Goal: Task Accomplishment & Management: Use online tool/utility

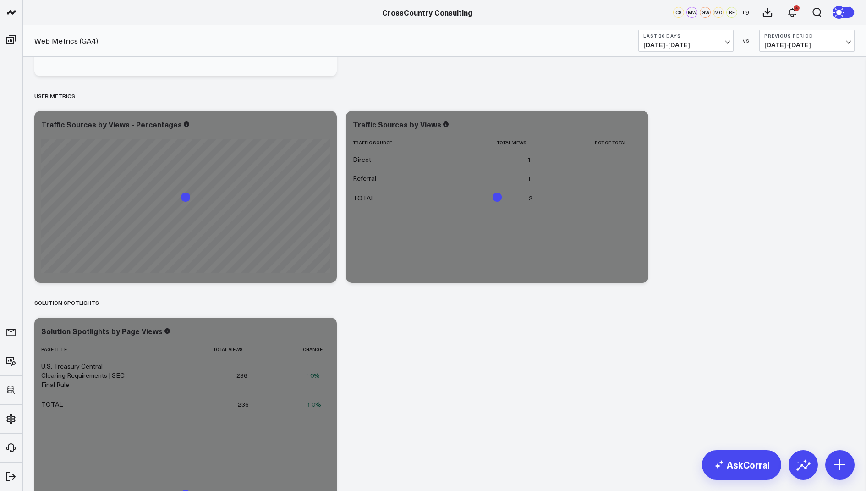
scroll to position [1016, 0]
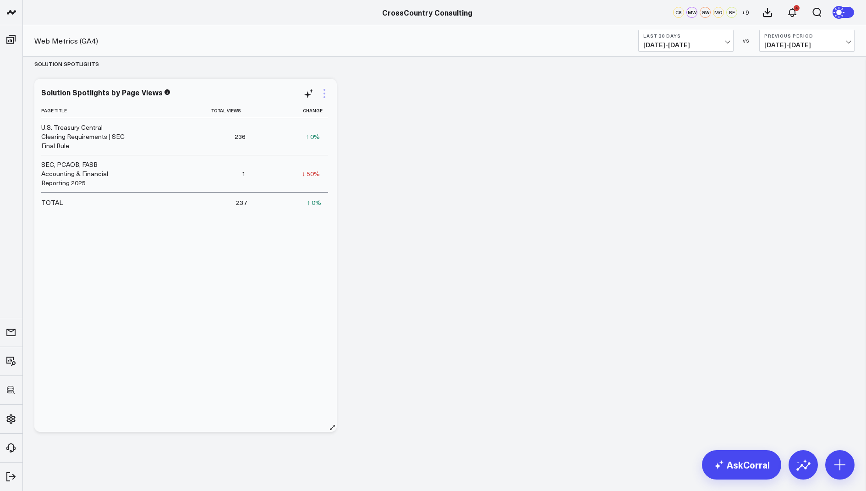
click at [325, 88] on icon at bounding box center [324, 93] width 11 height 11
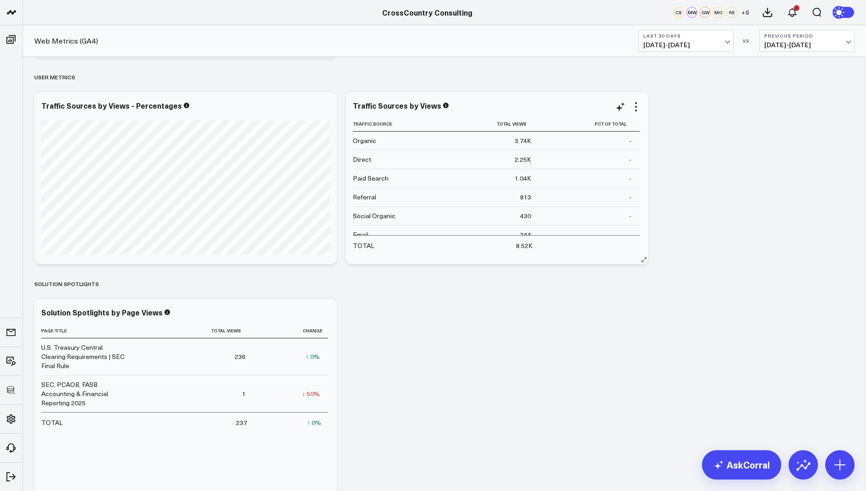
scroll to position [7, 0]
click at [322, 314] on icon at bounding box center [324, 313] width 11 height 11
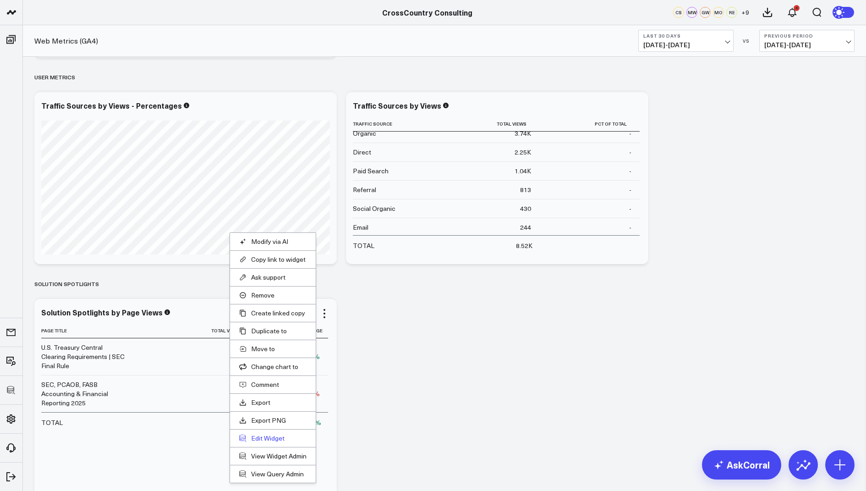
click at [266, 436] on button "Edit Widget" at bounding box center [272, 438] width 67 height 8
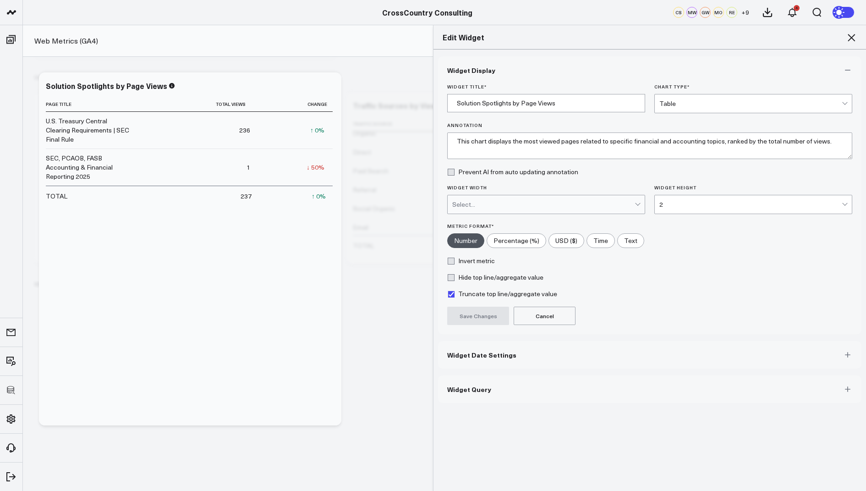
click at [472, 395] on button "Widget Query" at bounding box center [650, 389] width 424 height 28
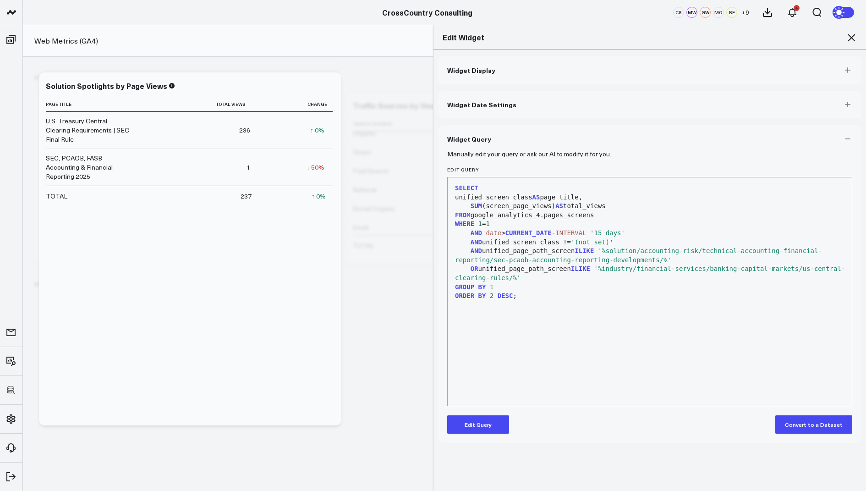
click at [853, 32] on icon at bounding box center [851, 37] width 11 height 11
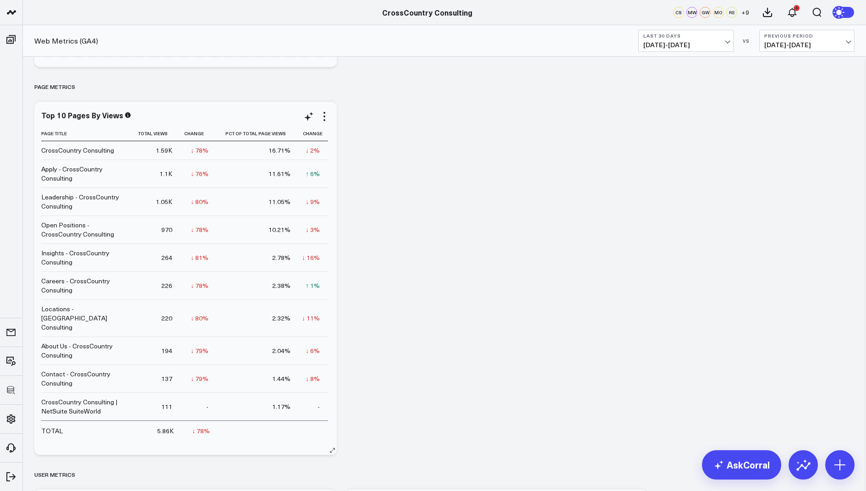
scroll to position [392, 0]
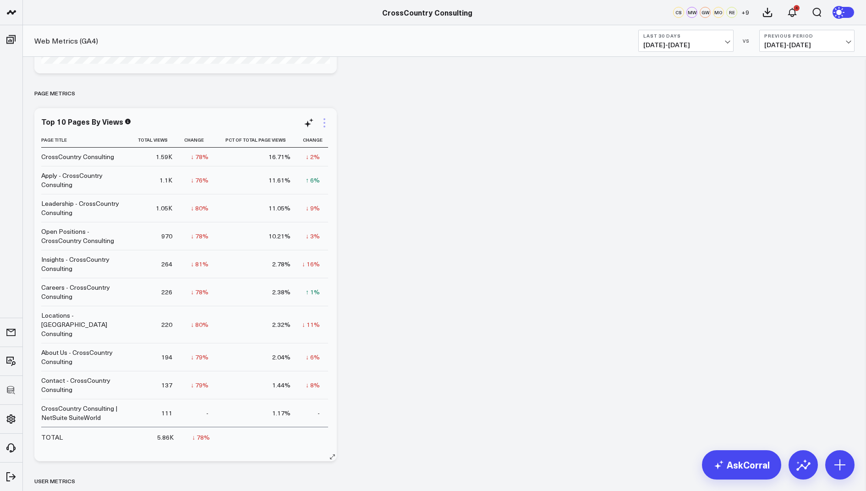
click at [324, 120] on icon at bounding box center [325, 119] width 2 height 2
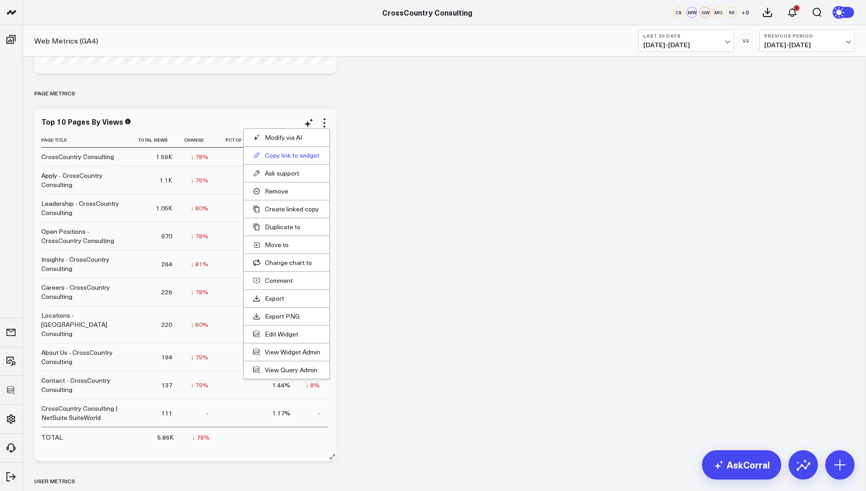
click at [292, 152] on button "Copy link to widget" at bounding box center [286, 155] width 67 height 8
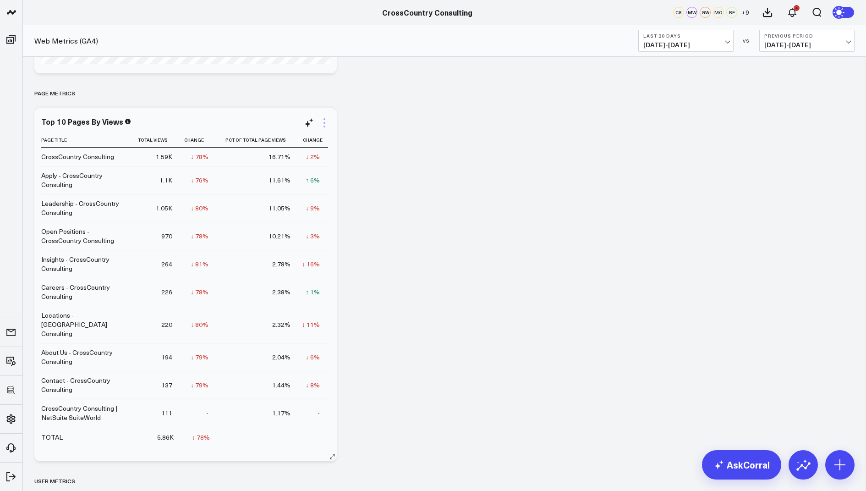
click at [322, 122] on icon at bounding box center [324, 122] width 11 height 11
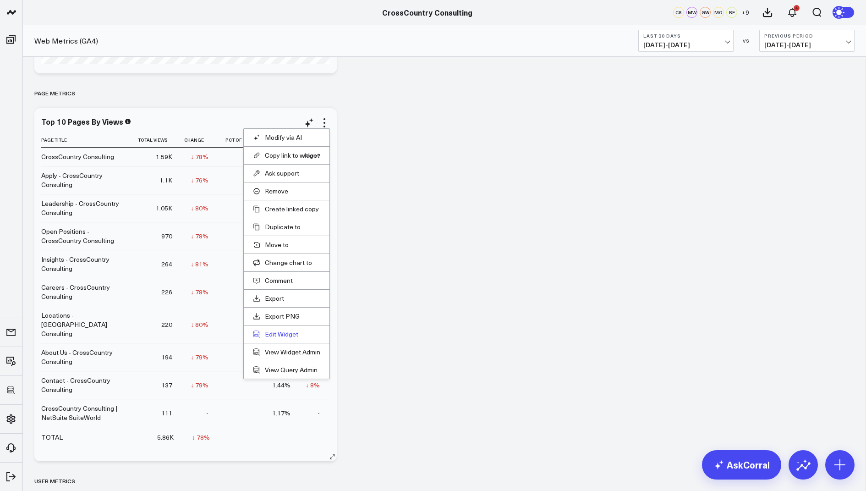
click at [283, 334] on button "Edit Widget" at bounding box center [286, 334] width 67 height 8
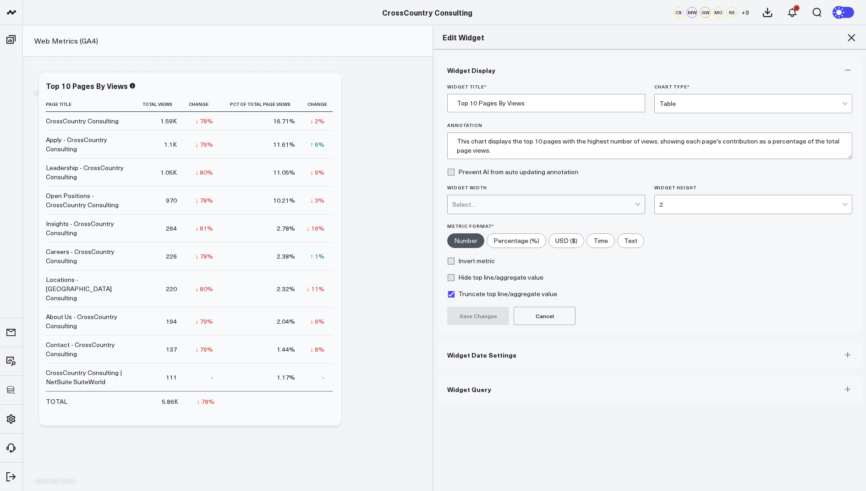
click at [457, 392] on button "Widget Query" at bounding box center [650, 389] width 424 height 28
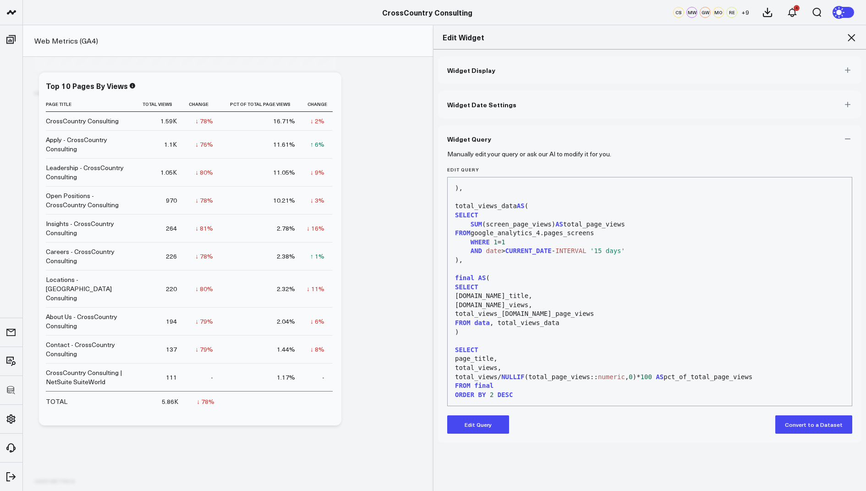
scroll to position [101, 0]
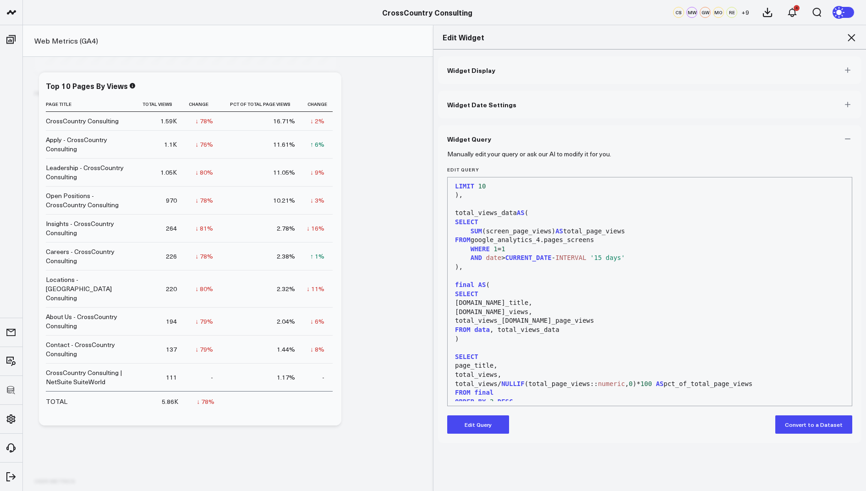
click at [856, 34] on icon at bounding box center [851, 37] width 11 height 11
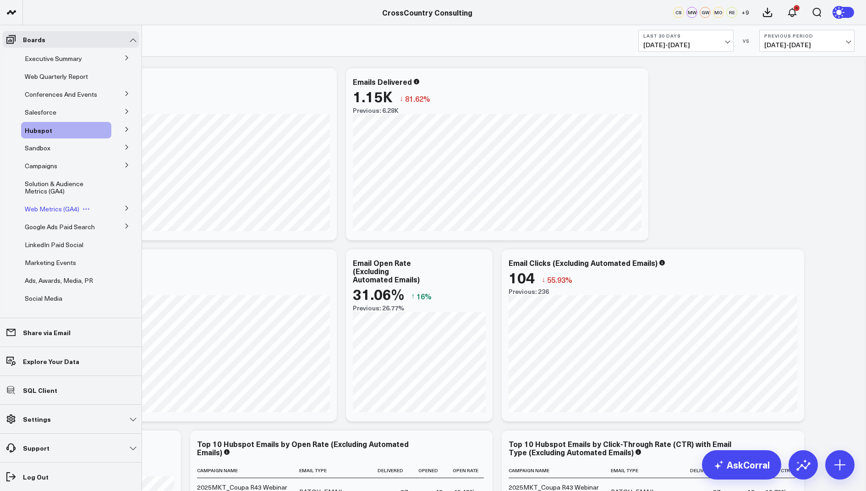
click at [52, 213] on span "Web Metrics (GA4)" at bounding box center [52, 208] width 55 height 9
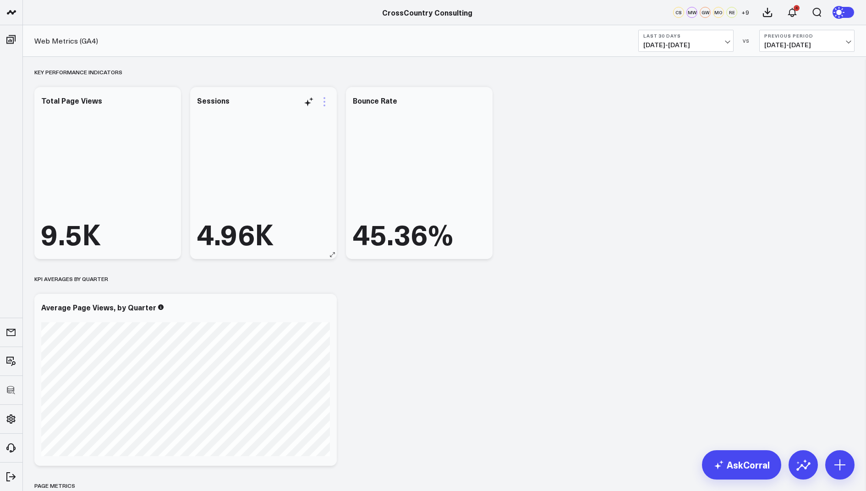
click at [325, 98] on icon at bounding box center [325, 98] width 2 height 2
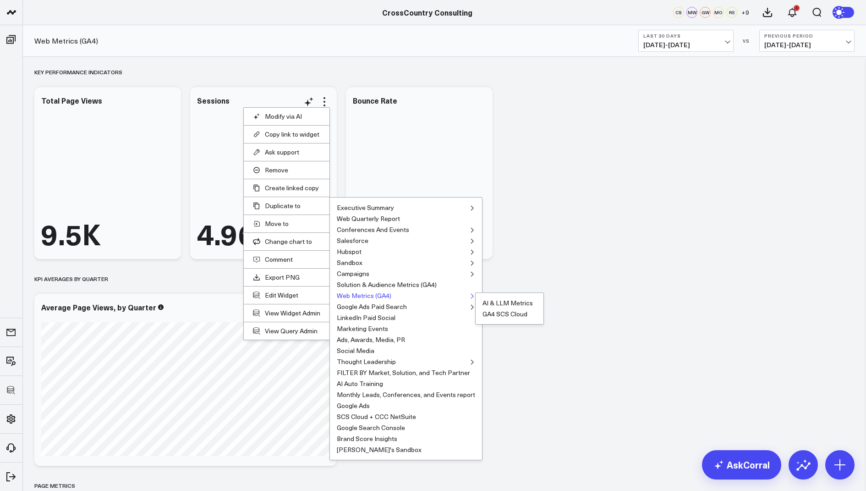
click at [360, 292] on button "Web Metrics (GA4)" at bounding box center [364, 295] width 55 height 6
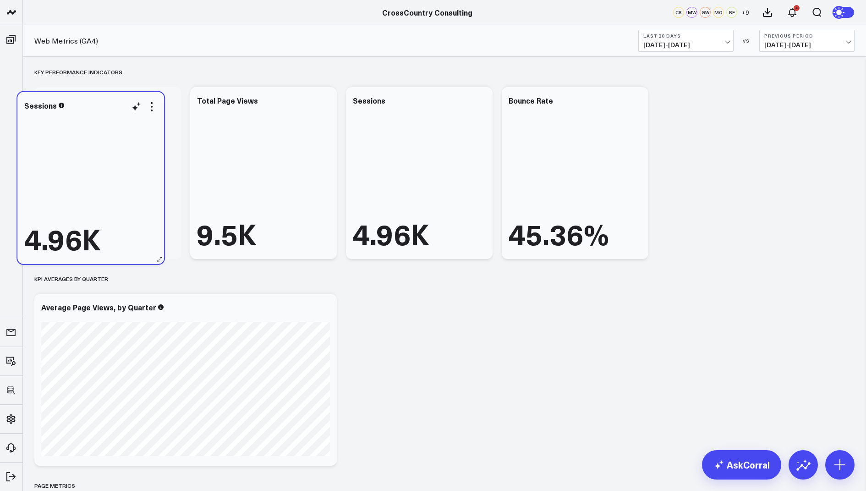
drag, startPoint x: 420, startPoint y: 187, endPoint x: 92, endPoint y: 192, distance: 328.7
click at [92, 192] on div "4.96K" at bounding box center [90, 183] width 133 height 143
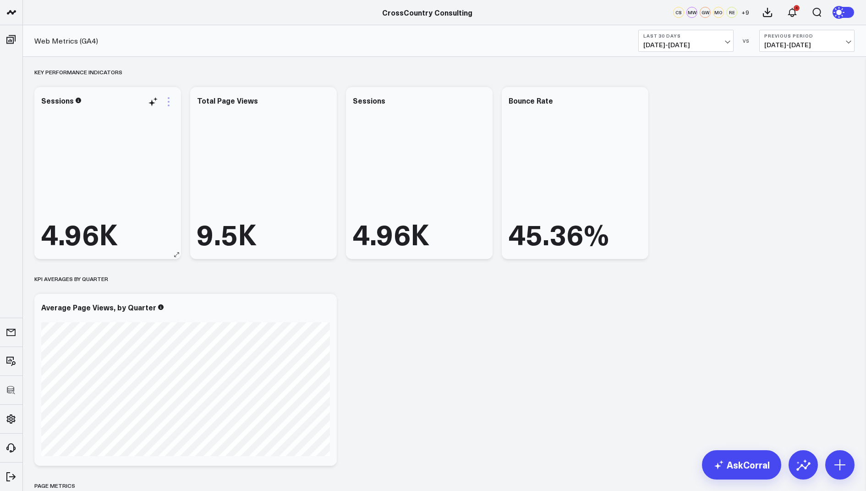
click at [167, 102] on icon at bounding box center [168, 101] width 11 height 11
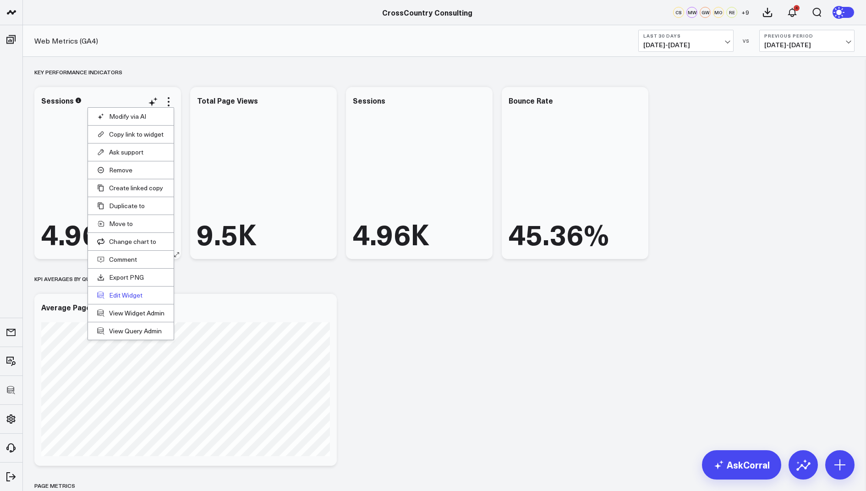
click at [121, 292] on button "Edit Widget" at bounding box center [130, 295] width 67 height 8
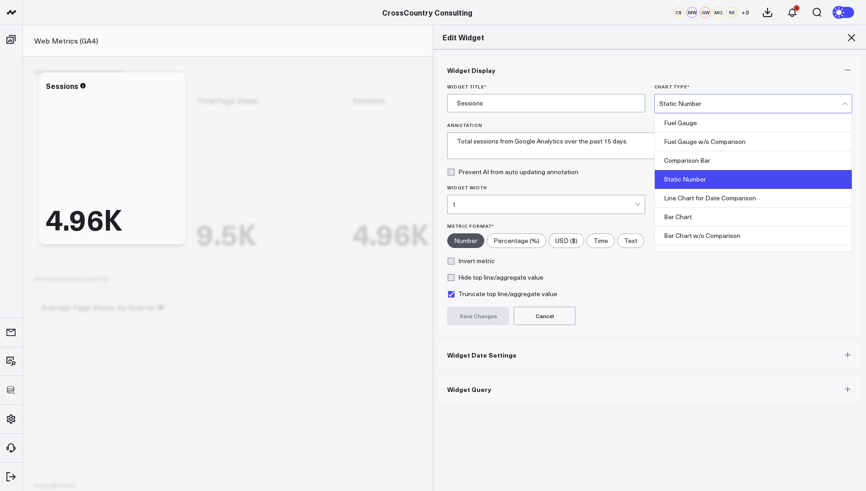
click at [693, 105] on div "Static Number" at bounding box center [751, 103] width 182 height 7
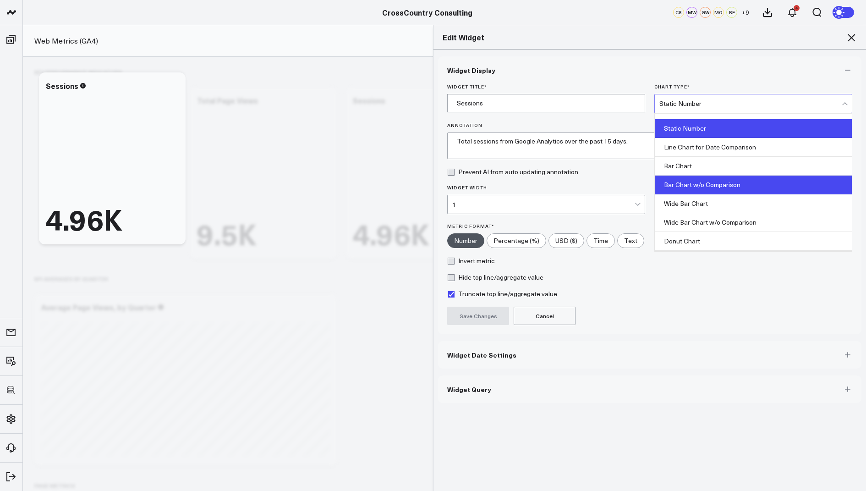
scroll to position [58, 0]
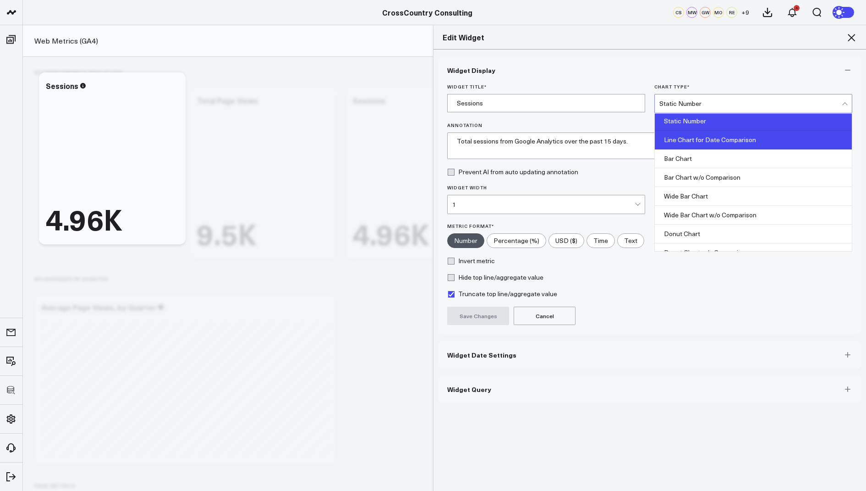
click at [709, 142] on div "Line Chart for Date Comparison" at bounding box center [753, 140] width 197 height 19
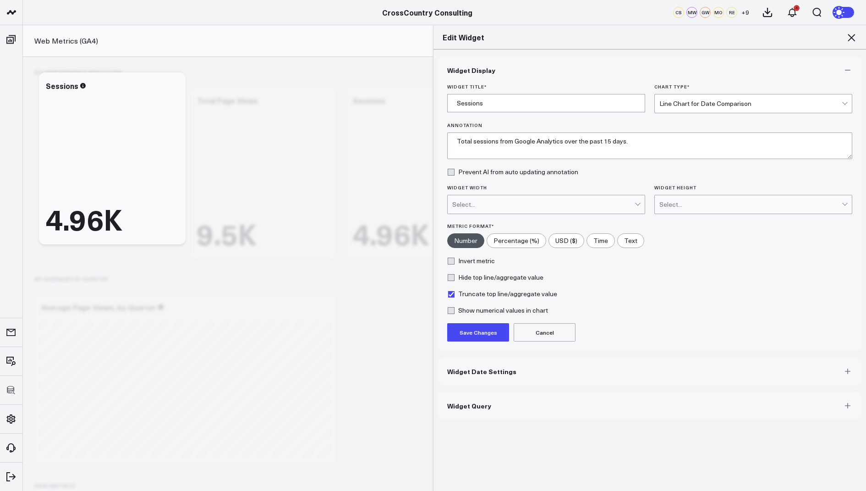
click at [462, 334] on button "Save Changes" at bounding box center [478, 332] width 62 height 18
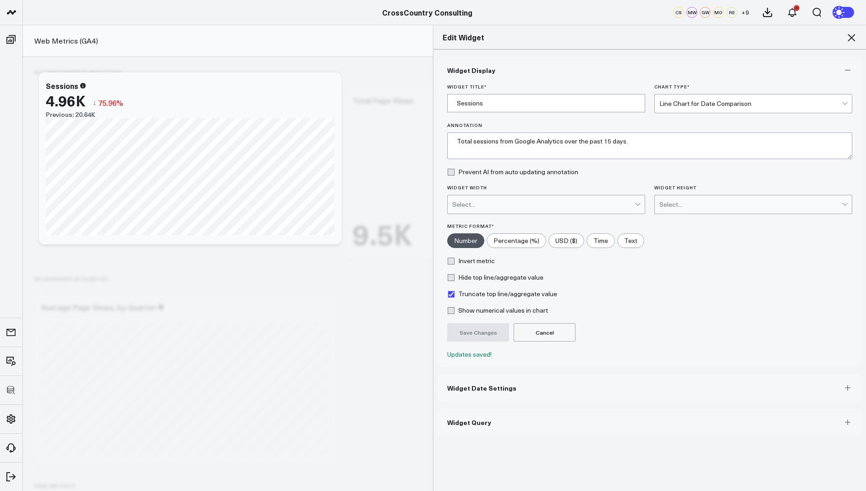
click at [855, 37] on icon at bounding box center [851, 37] width 11 height 11
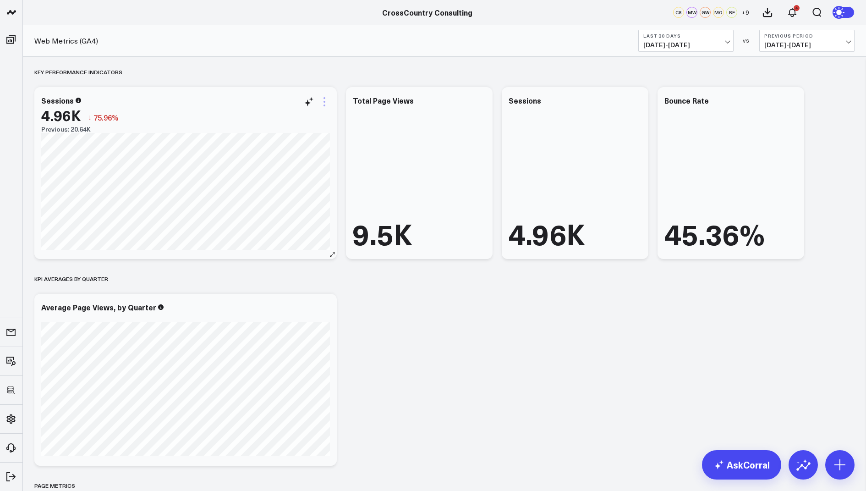
click at [327, 96] on icon at bounding box center [324, 101] width 11 height 11
click at [284, 134] on button "Copy link to widget" at bounding box center [286, 134] width 67 height 8
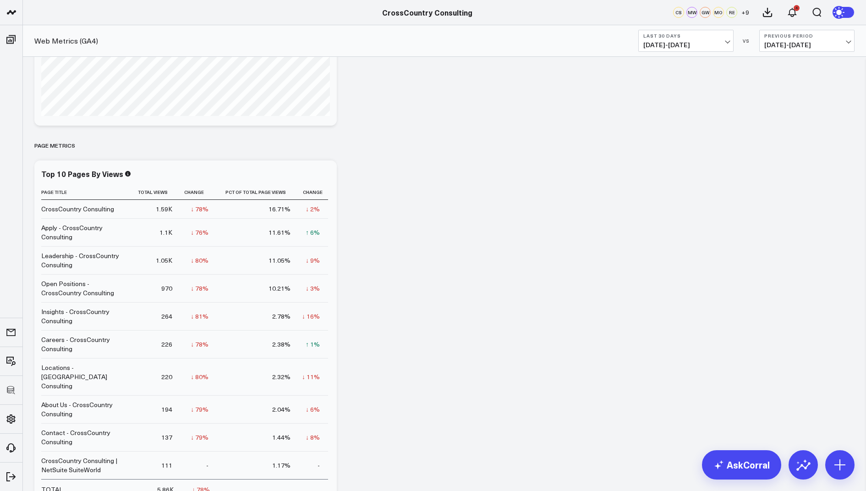
scroll to position [331, 0]
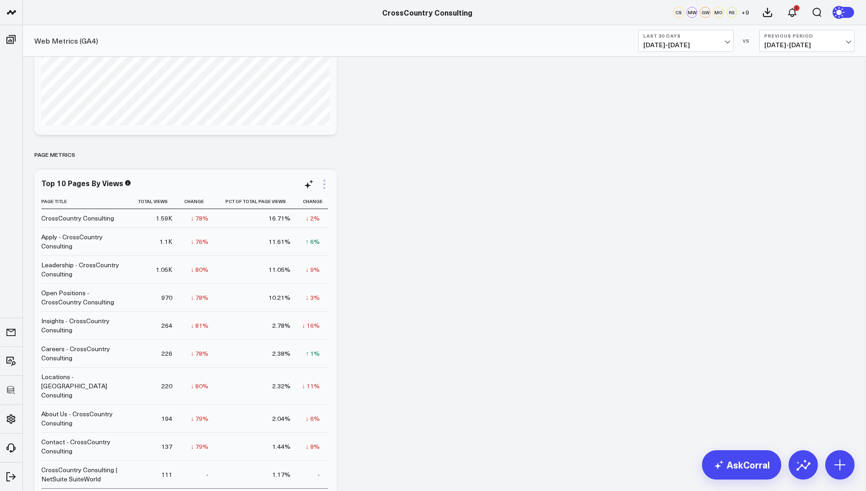
click at [322, 181] on icon at bounding box center [324, 184] width 11 height 11
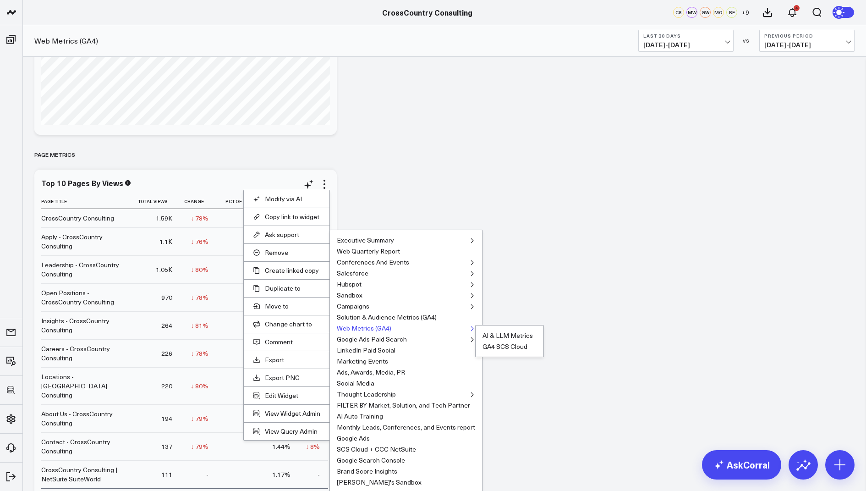
click at [364, 325] on button "Web Metrics (GA4)" at bounding box center [364, 328] width 55 height 6
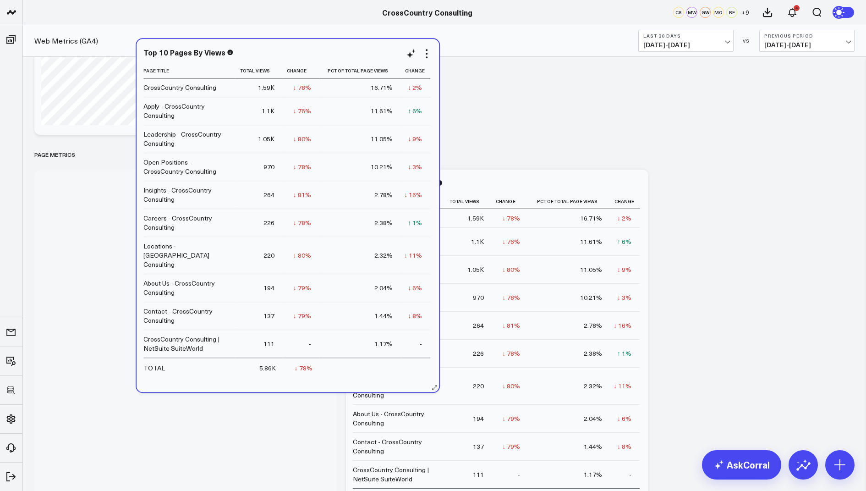
drag, startPoint x: 454, startPoint y: 192, endPoint x: 245, endPoint y: 61, distance: 246.9
click at [245, 61] on div "Top 10 Pages By Views Page Title Total Views Change Pct Of Total Page Views Cha…" at bounding box center [287, 215] width 289 height 335
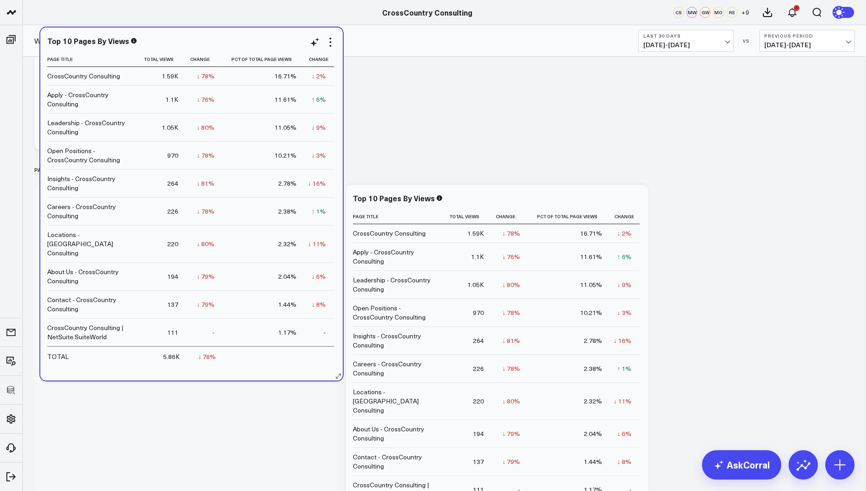
drag, startPoint x: 172, startPoint y: 186, endPoint x: 179, endPoint y: 43, distance: 143.2
click at [179, 43] on div "Top 10 Pages By Views" at bounding box center [191, 41] width 289 height 8
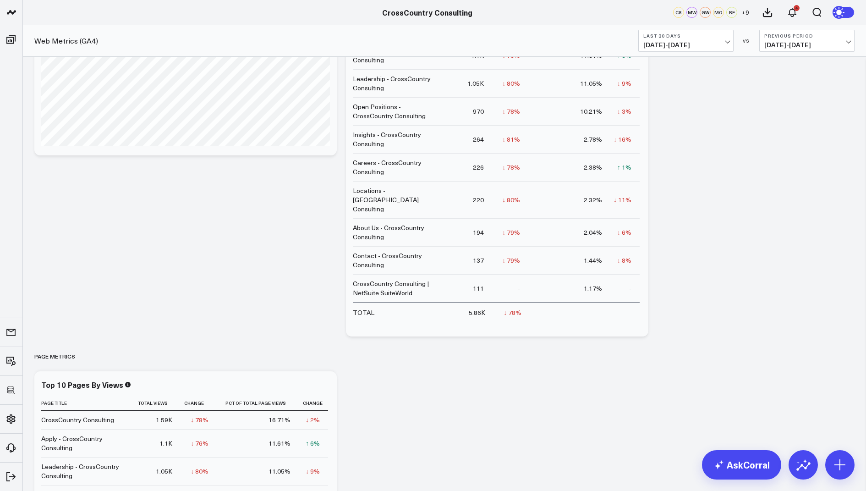
scroll to position [0, 0]
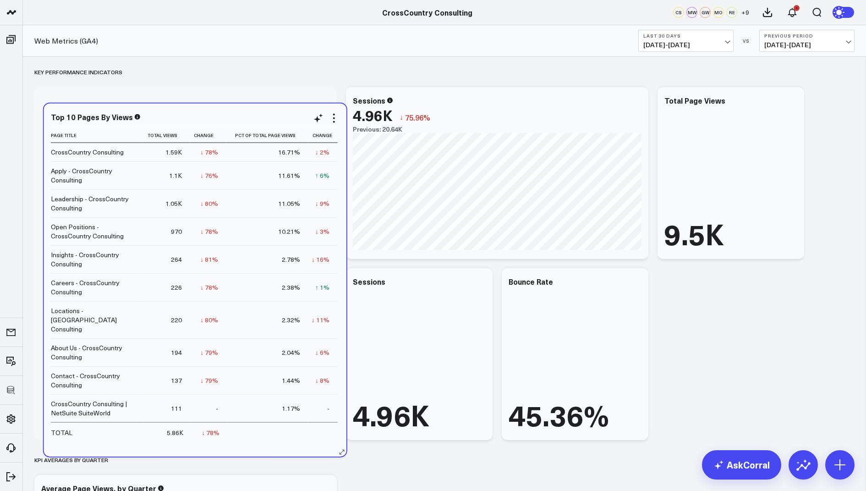
drag, startPoint x: 464, startPoint y: 309, endPoint x: 162, endPoint y: 119, distance: 357.0
click at [162, 119] on div "Top 10 Pages By Views" at bounding box center [195, 117] width 289 height 8
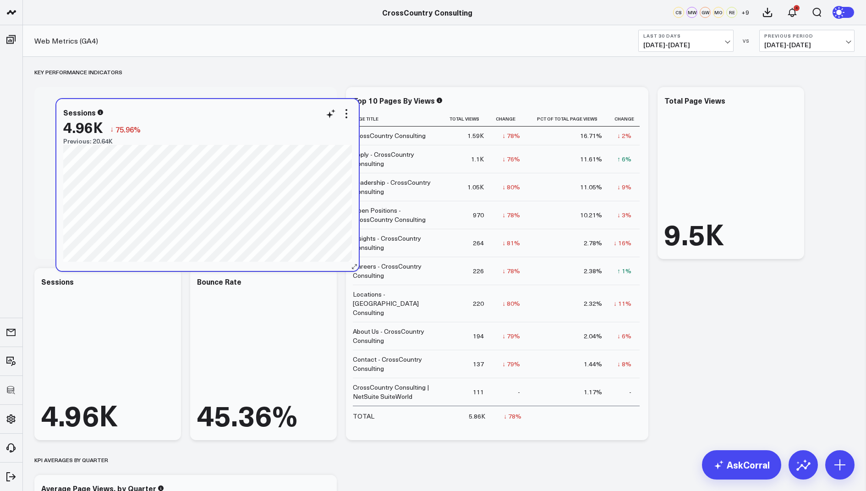
drag, startPoint x: 438, startPoint y: 113, endPoint x: 147, endPoint y: 125, distance: 290.8
click at [147, 125] on div "4.96K ↓ 75.96%" at bounding box center [207, 127] width 289 height 17
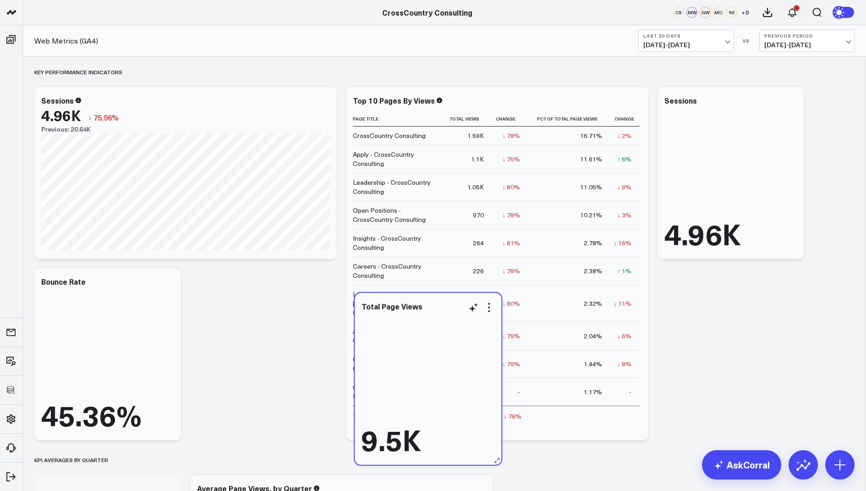
drag, startPoint x: 736, startPoint y: 154, endPoint x: 433, endPoint y: 359, distance: 366.3
click at [433, 359] on div "9.5K" at bounding box center [428, 384] width 133 height 143
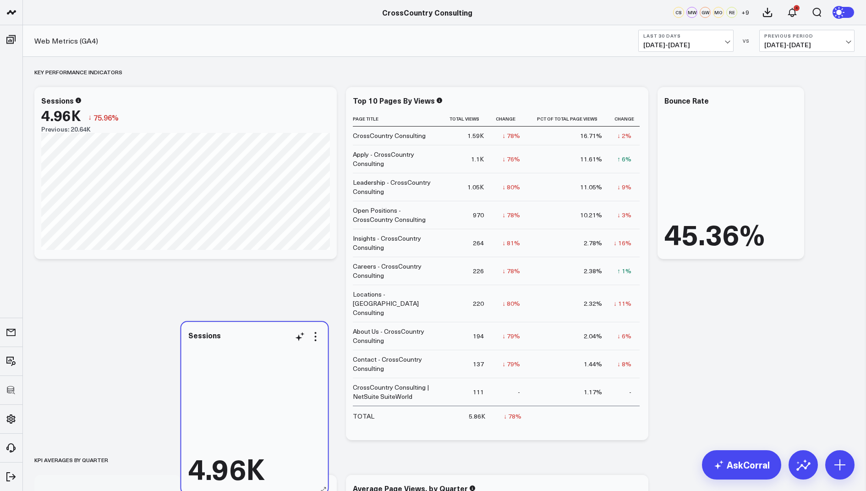
drag, startPoint x: 726, startPoint y: 148, endPoint x: 249, endPoint y: 382, distance: 531.3
click at [249, 382] on div "4.96K" at bounding box center [254, 412] width 133 height 143
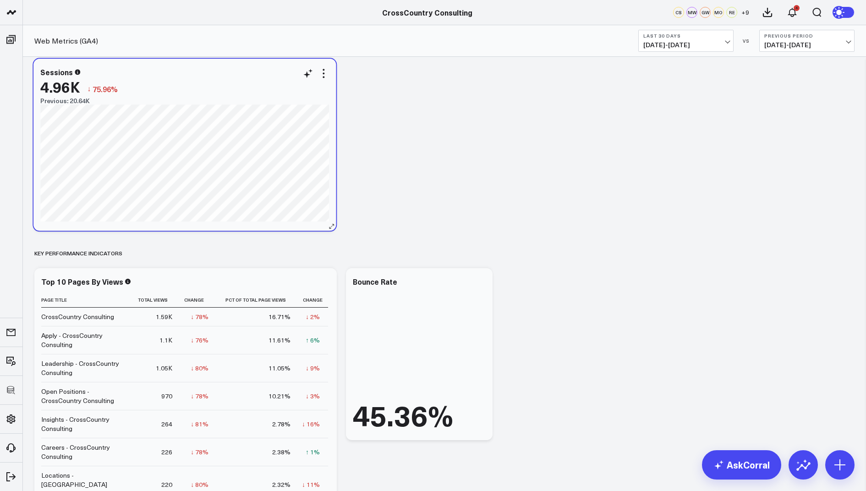
drag, startPoint x: 191, startPoint y: 112, endPoint x: 190, endPoint y: 84, distance: 28.5
click at [190, 84] on div "4.96K ↓ 75.96%" at bounding box center [184, 86] width 289 height 17
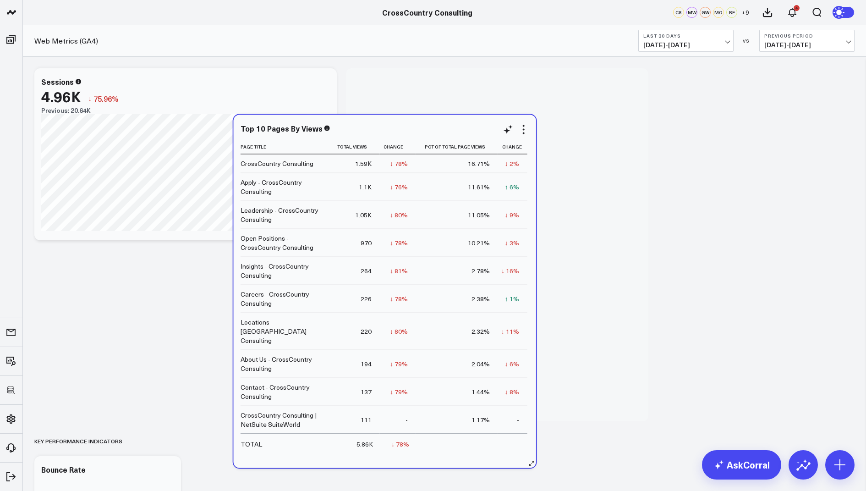
drag, startPoint x: 197, startPoint y: 293, endPoint x: 396, endPoint y: 133, distance: 255.3
click at [396, 133] on div "Top 10 Pages By Views" at bounding box center [385, 129] width 289 height 11
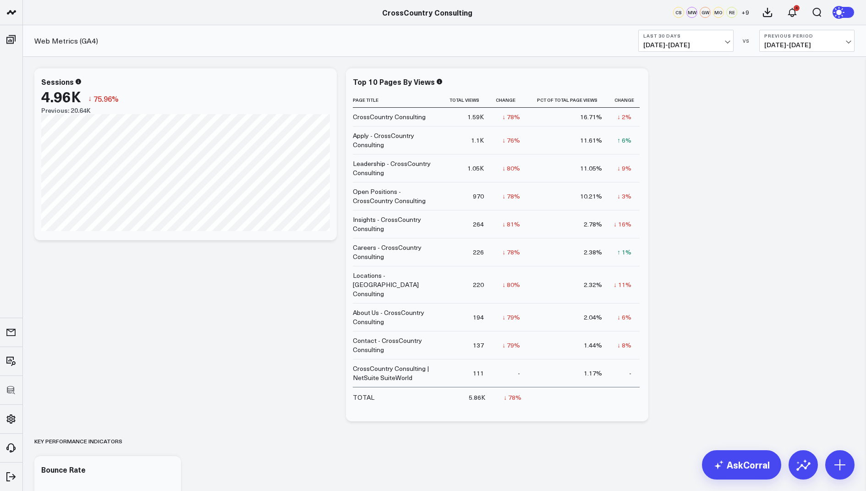
scroll to position [389, 0]
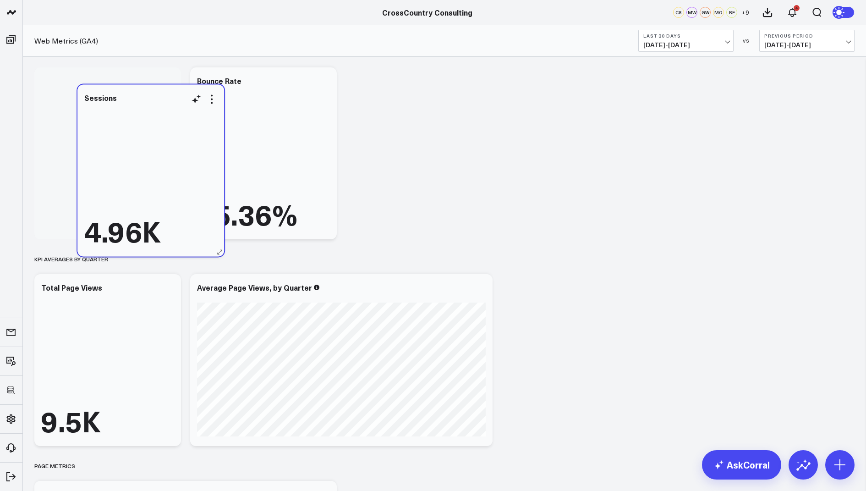
drag, startPoint x: 90, startPoint y: 350, endPoint x: 132, endPoint y: 160, distance: 193.9
click at [132, 160] on div "4.96K" at bounding box center [150, 175] width 133 height 143
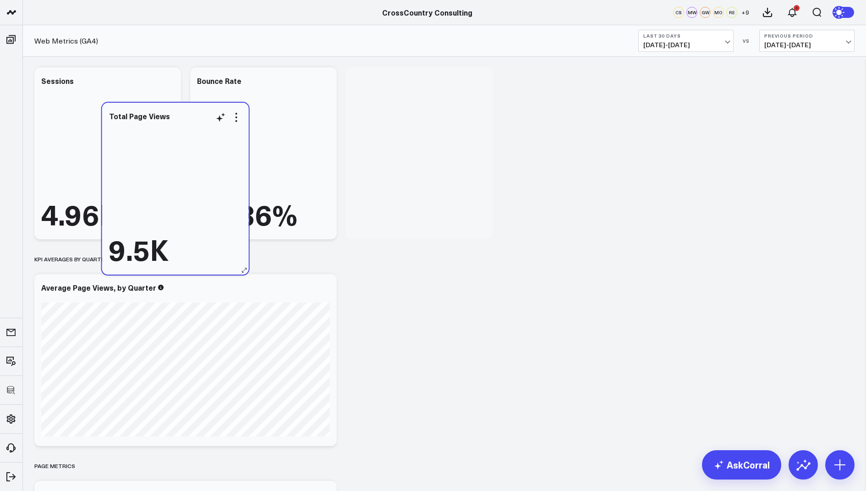
drag, startPoint x: 130, startPoint y: 330, endPoint x: 196, endPoint y: 159, distance: 183.9
click at [196, 159] on div "9.5K" at bounding box center [175, 193] width 133 height 143
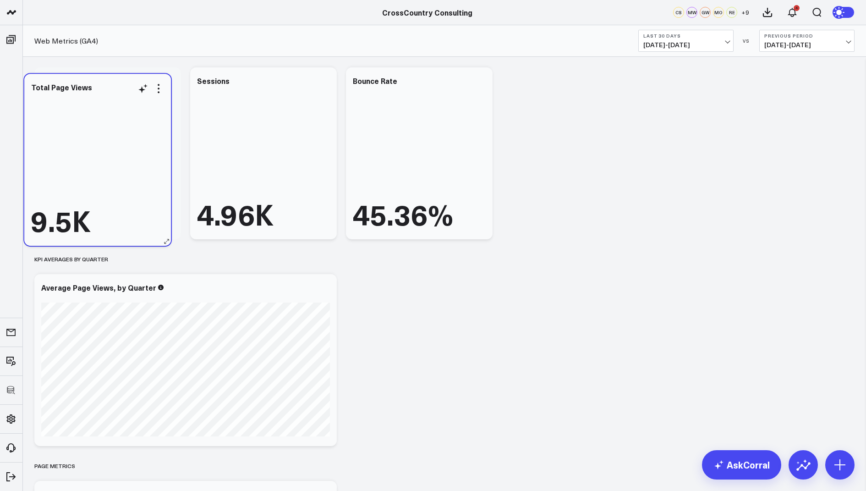
drag, startPoint x: 431, startPoint y: 127, endPoint x: 110, endPoint y: 134, distance: 321.8
click at [110, 134] on div "9.5K" at bounding box center [97, 165] width 133 height 143
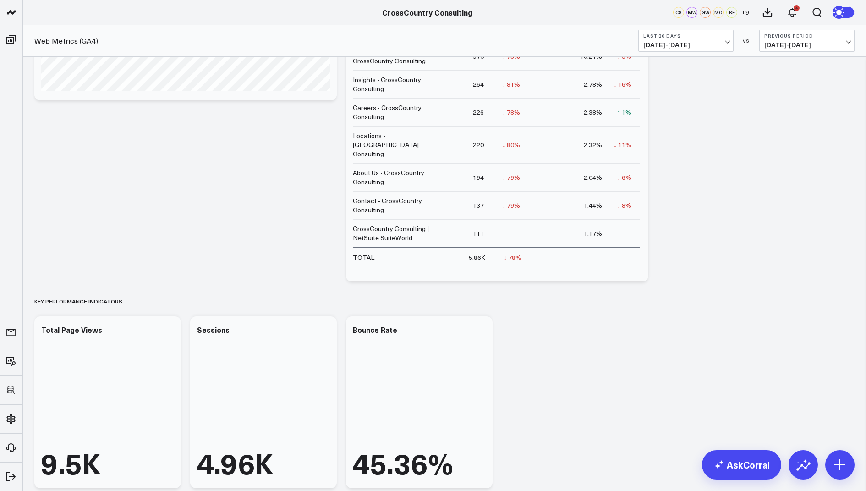
scroll to position [0, 0]
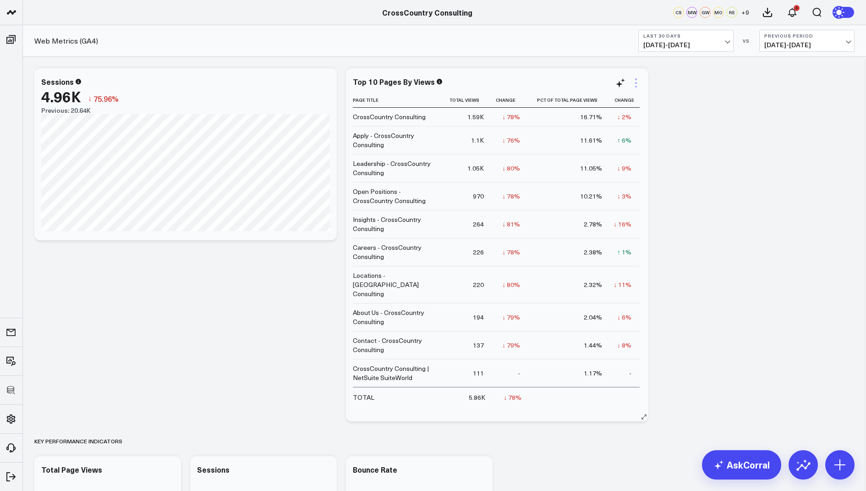
click at [635, 80] on icon at bounding box center [636, 82] width 11 height 11
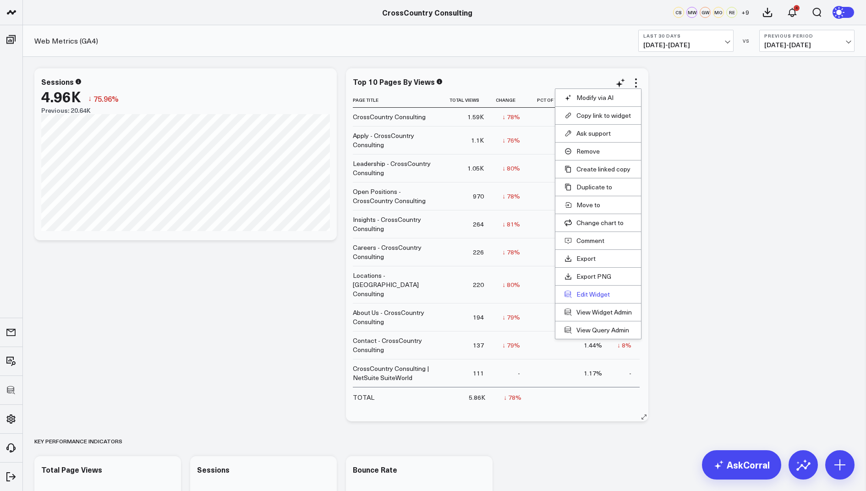
click at [583, 294] on button "Edit Widget" at bounding box center [598, 294] width 67 height 8
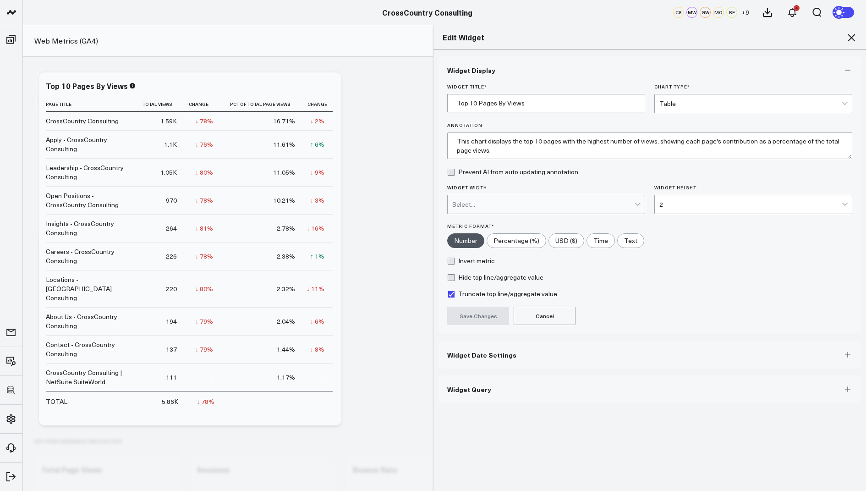
click at [462, 392] on button "Widget Query" at bounding box center [650, 389] width 424 height 28
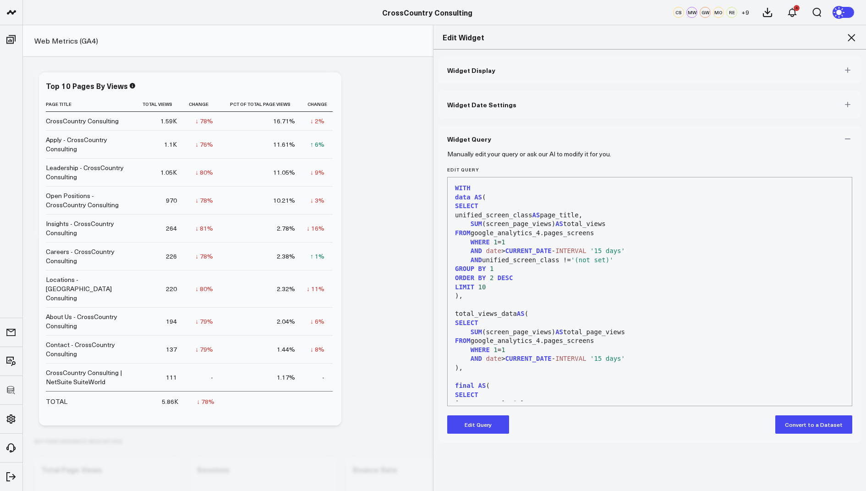
click at [467, 428] on button "Edit Query" at bounding box center [478, 424] width 62 height 18
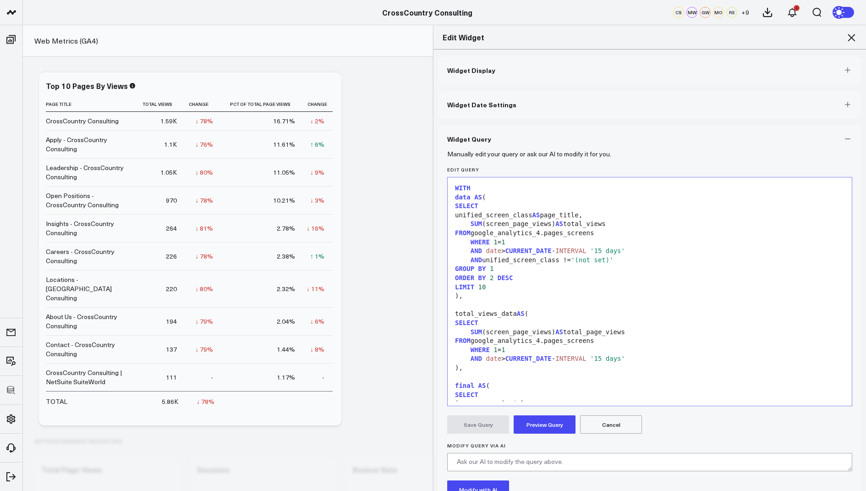
scroll to position [108, 0]
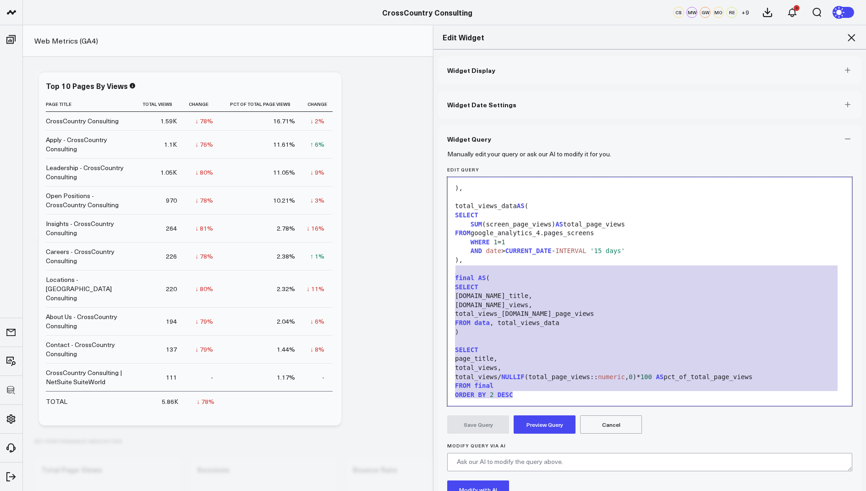
drag, startPoint x: 522, startPoint y: 398, endPoint x: 448, endPoint y: 271, distance: 146.5
click at [448, 271] on div "99 1 2 3 4 5 6 7 8 9 10 11 12 13 14 15 16 17 18 19 20 21 22 23 24 25 26 27 28 2…" at bounding box center [649, 291] width 405 height 229
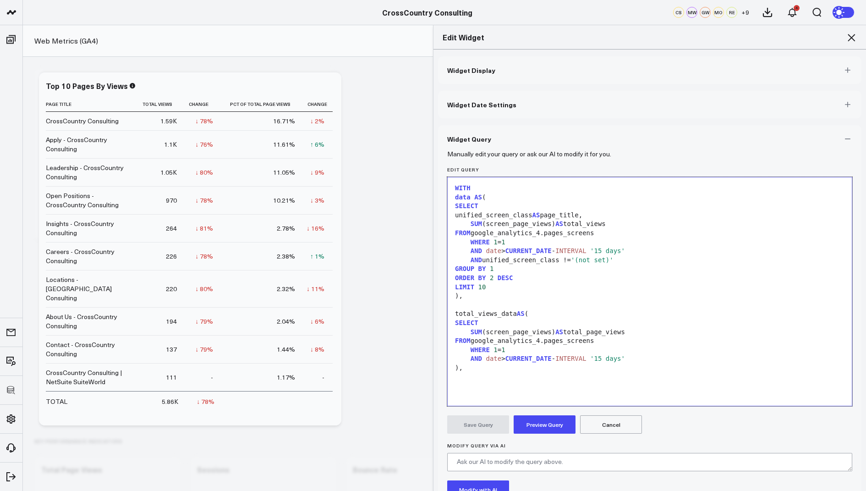
scroll to position [0, 0]
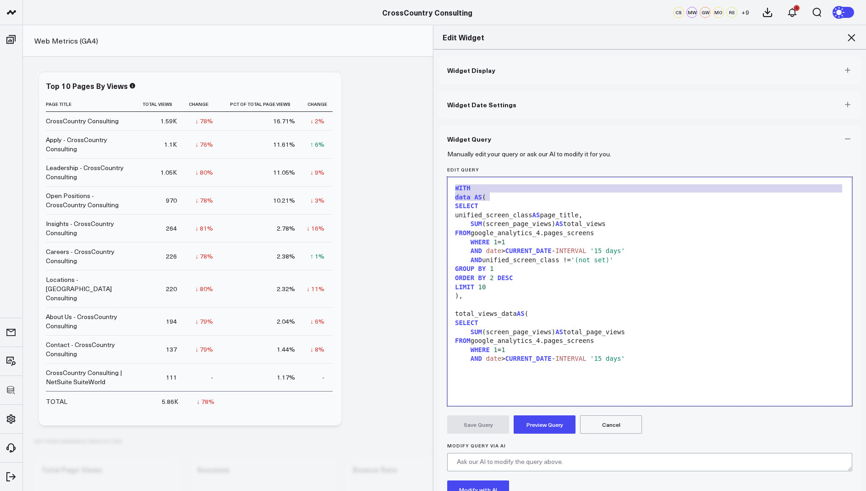
drag, startPoint x: 494, startPoint y: 199, endPoint x: 446, endPoint y: 185, distance: 49.7
click at [446, 185] on div "Manually edit your query or ask our AI to modify it for you. Edit Query Selecti…" at bounding box center [650, 355] width 424 height 404
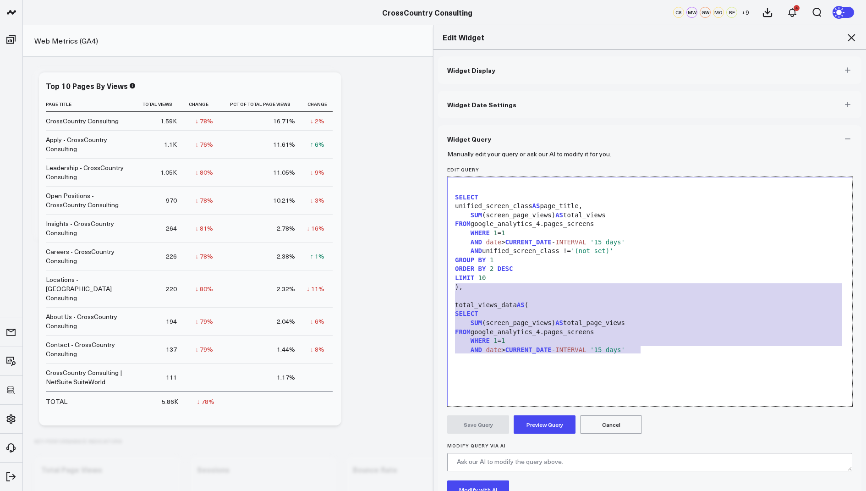
drag, startPoint x: 646, startPoint y: 352, endPoint x: 446, endPoint y: 282, distance: 211.9
click at [446, 282] on div "Manually edit your query or ask our AI to modify it for you. Edit Query Selecti…" at bounding box center [650, 355] width 424 height 404
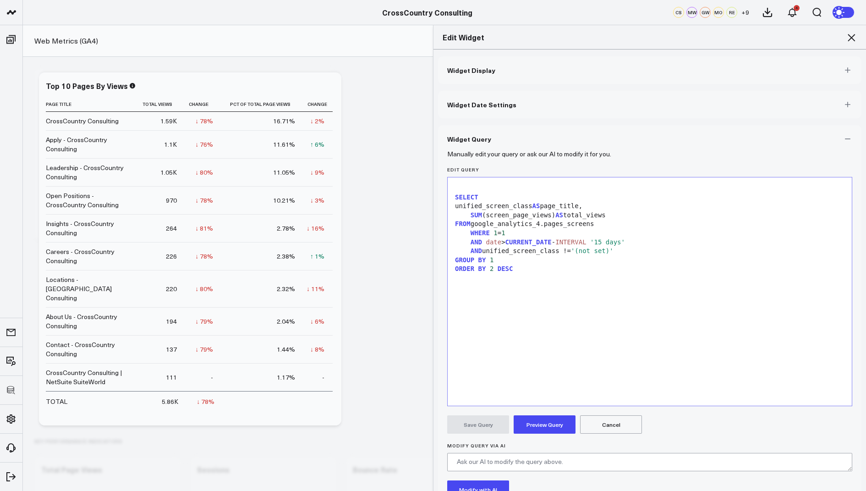
click at [538, 424] on button "Preview Query" at bounding box center [545, 424] width 62 height 18
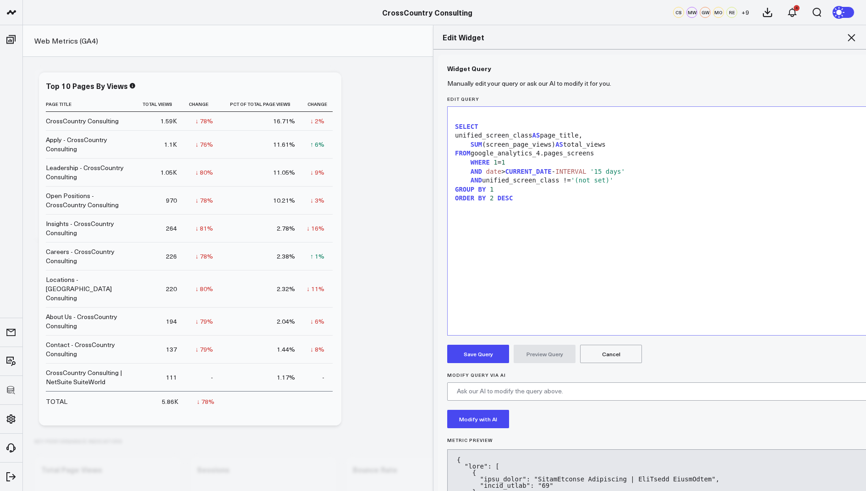
click at [609, 135] on div "unified_screen_class AS page_title," at bounding box center [671, 135] width 438 height 9
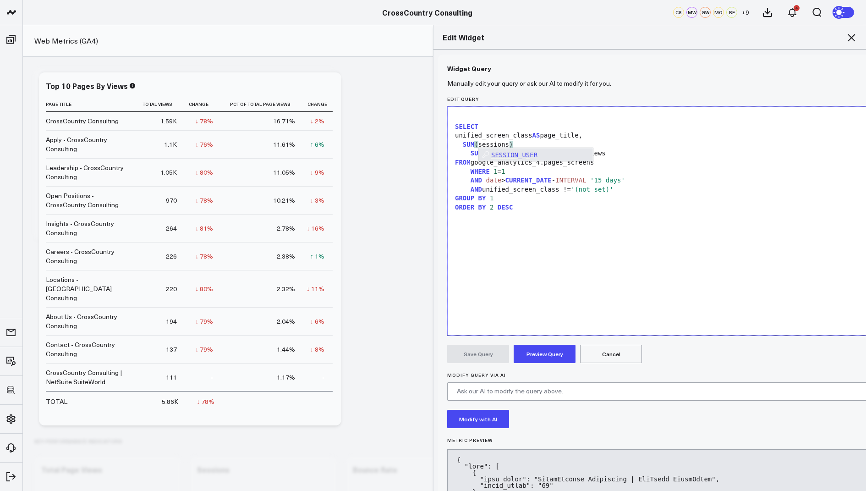
click at [532, 141] on div "SUM ( sessions )" at bounding box center [671, 144] width 438 height 9
click at [544, 358] on button "Preview Query" at bounding box center [545, 354] width 62 height 18
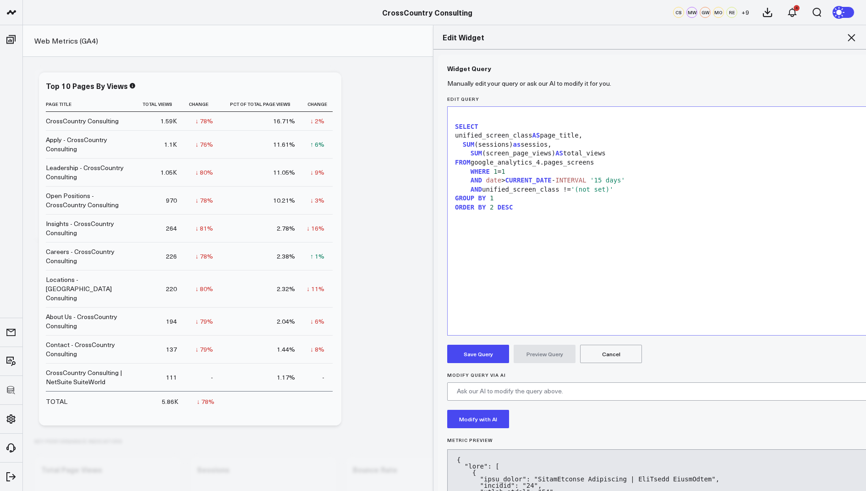
click at [479, 347] on button "Save Query" at bounding box center [478, 354] width 62 height 18
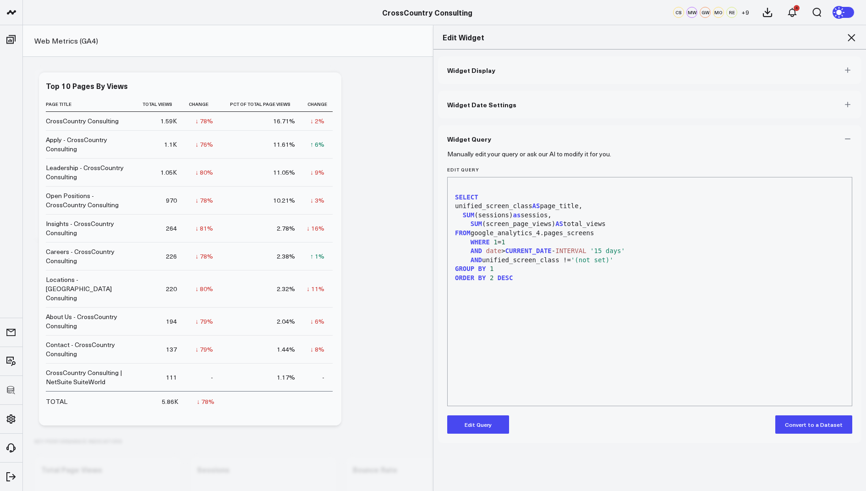
scroll to position [0, 0]
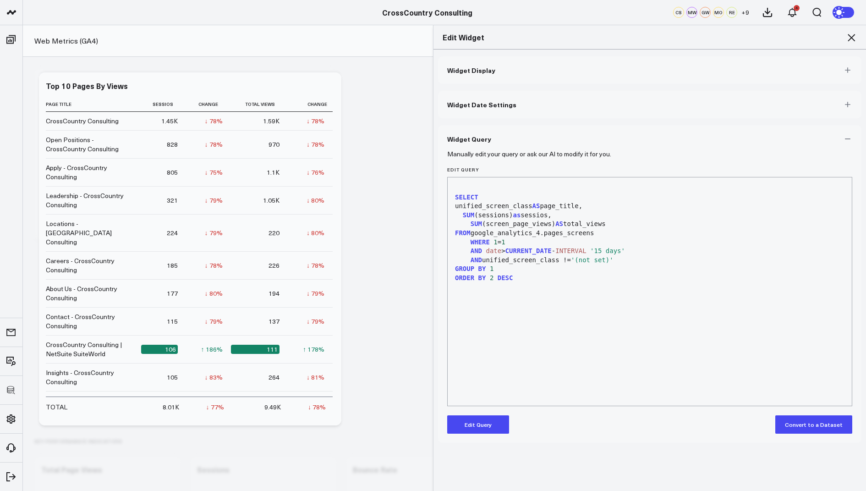
click at [850, 36] on icon at bounding box center [851, 37] width 7 height 7
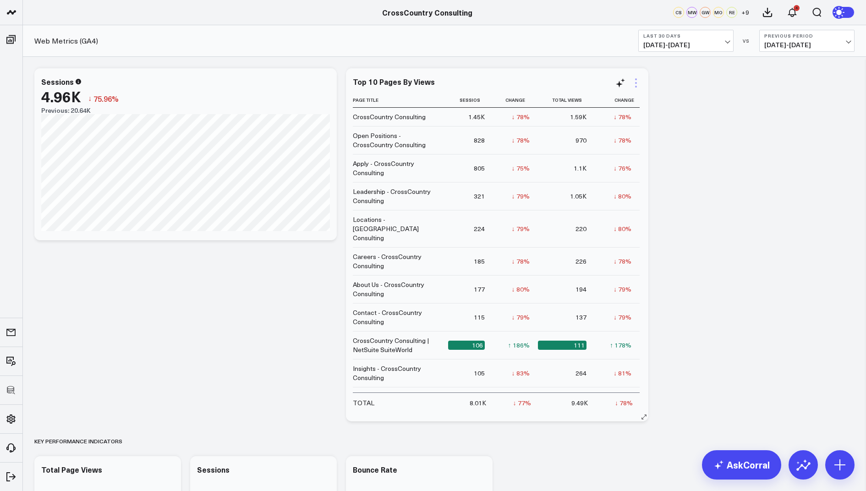
click at [635, 80] on icon at bounding box center [636, 82] width 11 height 11
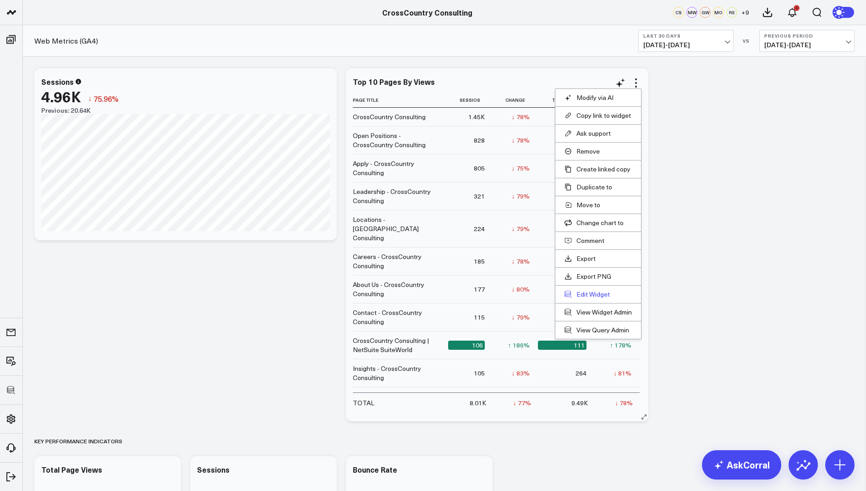
click at [581, 293] on button "Edit Widget" at bounding box center [598, 294] width 67 height 8
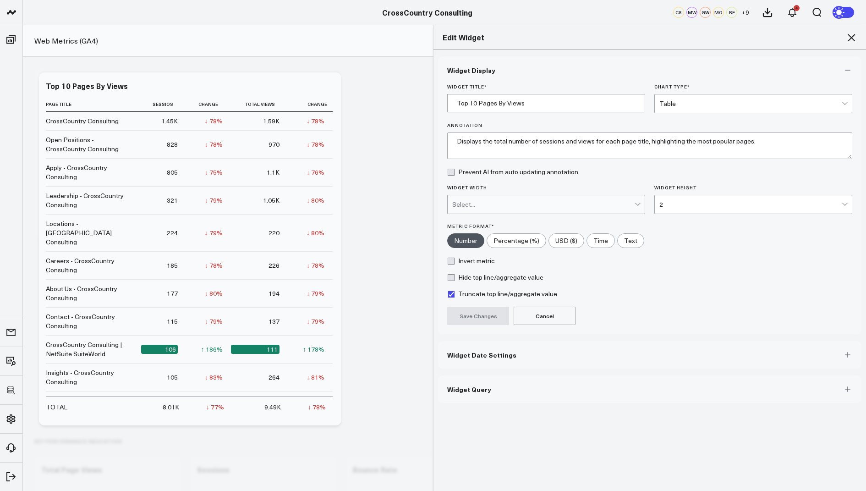
click at [462, 393] on button "Widget Query" at bounding box center [650, 389] width 424 height 28
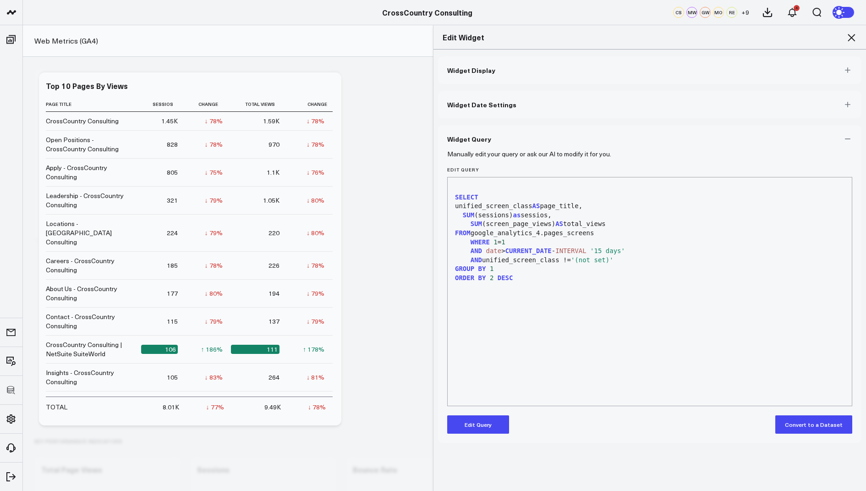
click at [475, 430] on button "Edit Query" at bounding box center [478, 424] width 62 height 18
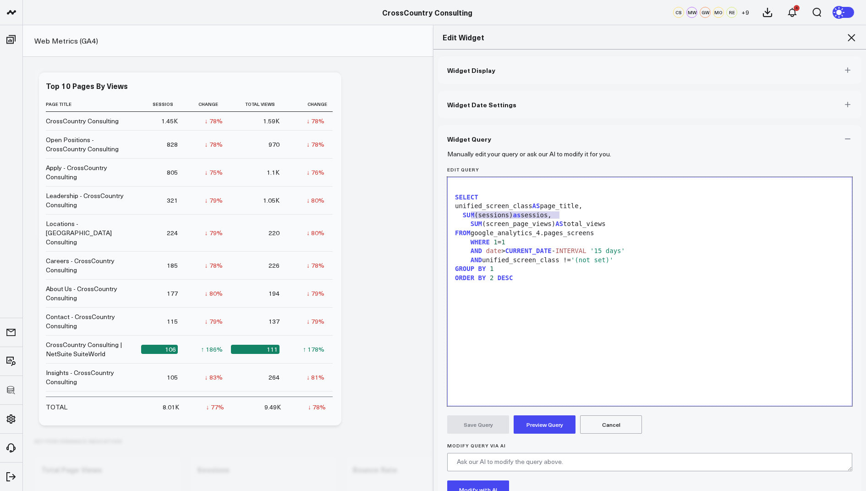
drag, startPoint x: 567, startPoint y: 215, endPoint x: 452, endPoint y: 215, distance: 114.1
click at [452, 215] on div "SUM (sessions) as sessios," at bounding box center [649, 215] width 395 height 9
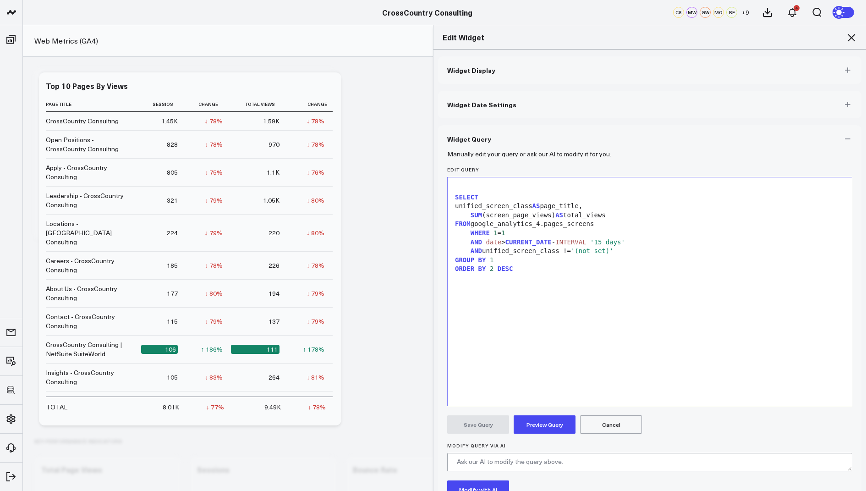
click at [534, 421] on button "Preview Query" at bounding box center [545, 424] width 62 height 18
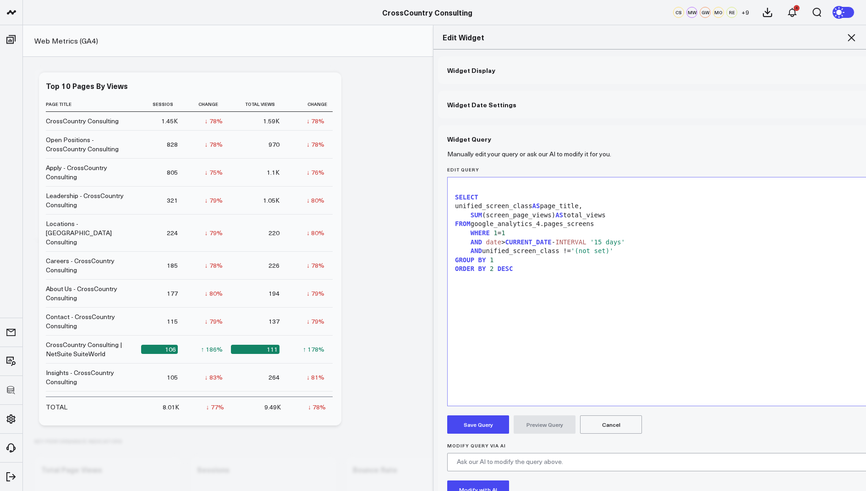
scroll to position [18, 0]
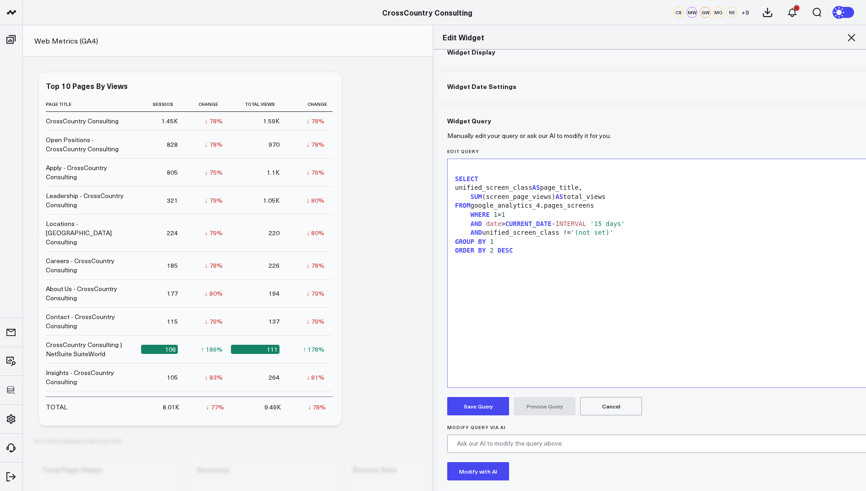
click at [469, 403] on button "Save Query" at bounding box center [478, 406] width 62 height 18
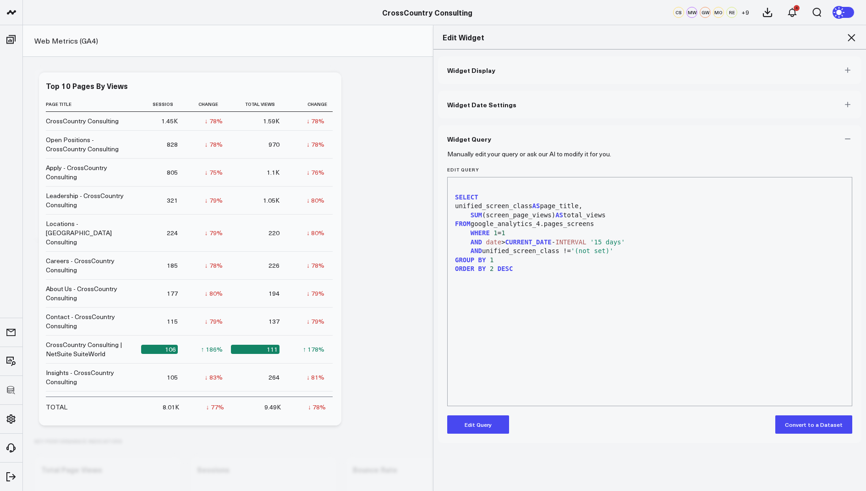
scroll to position [0, 0]
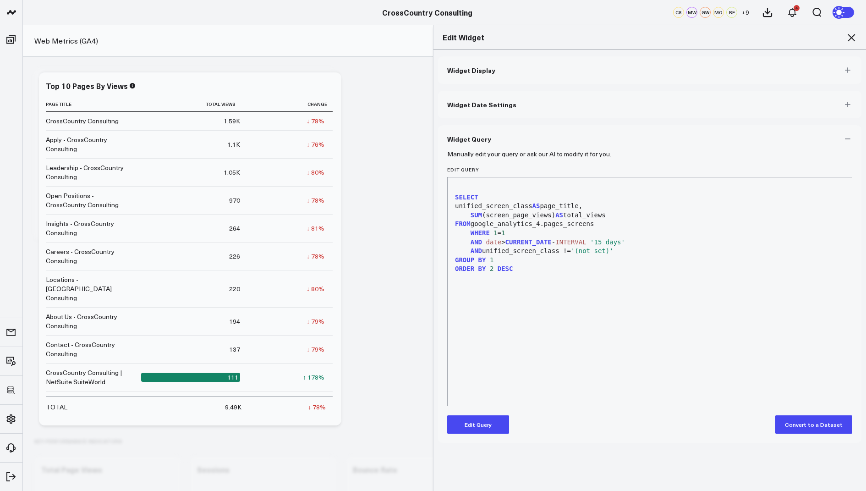
click at [492, 428] on button "Edit Query" at bounding box center [478, 424] width 62 height 18
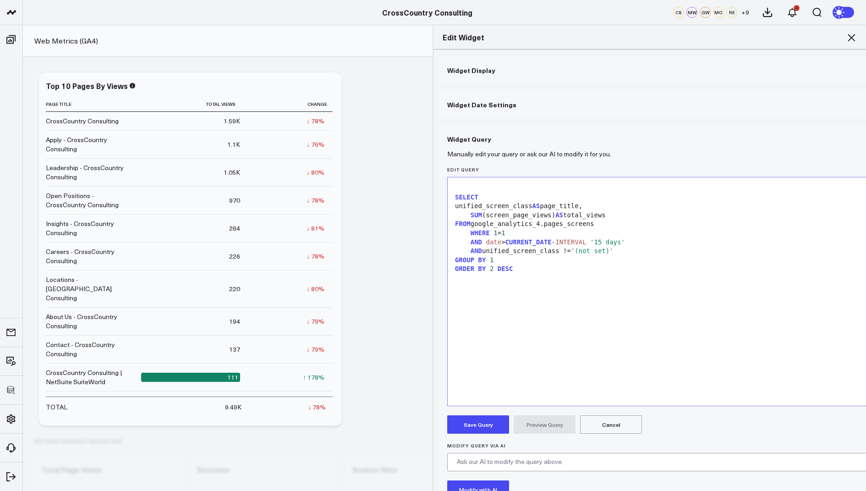
click at [617, 204] on div "unified_screen_class AS page_title," at bounding box center [671, 206] width 438 height 9
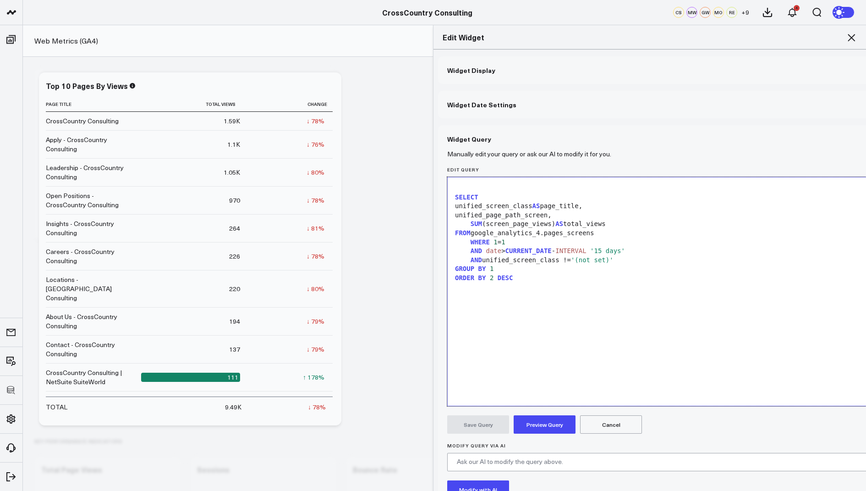
click at [537, 419] on button "Preview Query" at bounding box center [545, 424] width 62 height 18
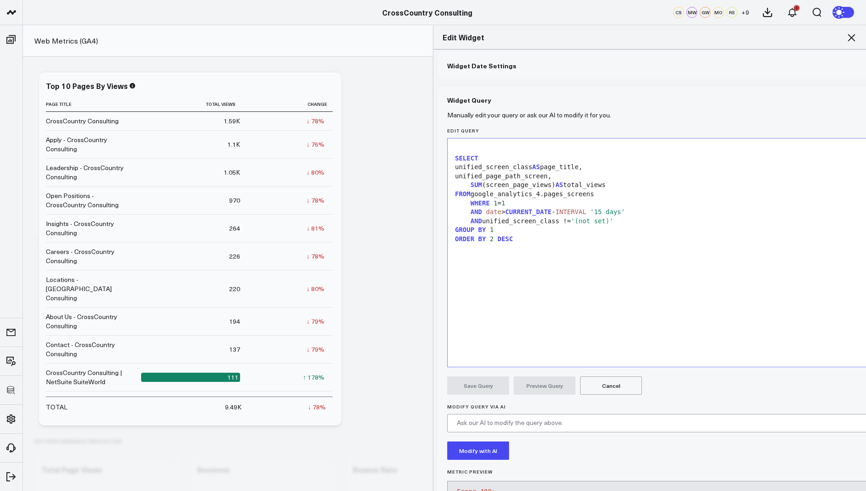
scroll to position [88, 0]
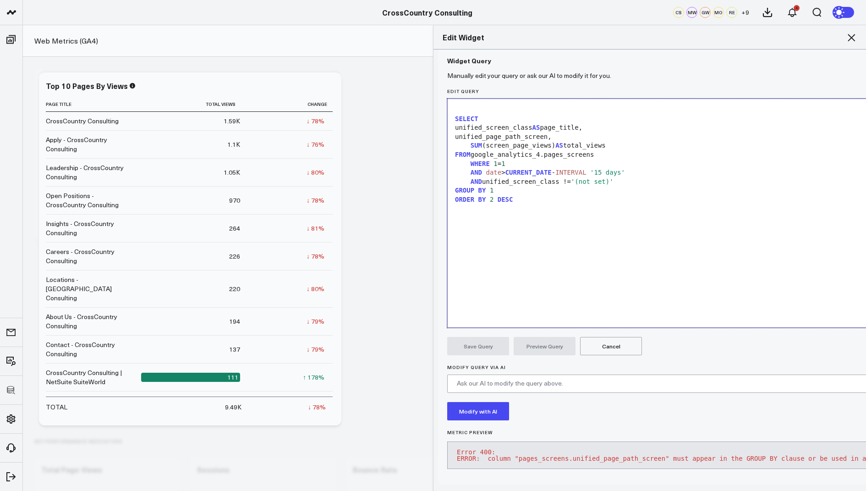
click at [498, 186] on div "GROUP BY 1" at bounding box center [700, 190] width 496 height 9
click at [491, 196] on span "2" at bounding box center [492, 199] width 4 height 7
click at [481, 195] on div "ORDER 2 DESC" at bounding box center [700, 199] width 496 height 9
click at [536, 342] on button "Preview Query" at bounding box center [545, 346] width 62 height 18
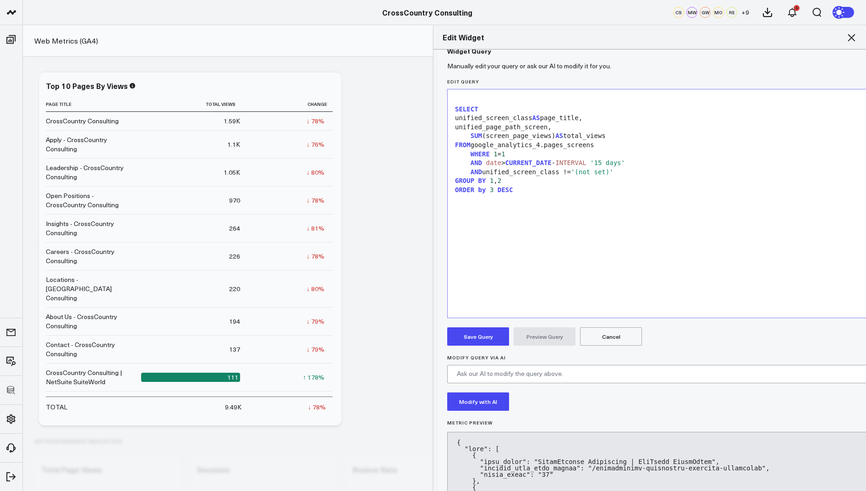
click at [474, 342] on button "Save Query" at bounding box center [478, 336] width 62 height 18
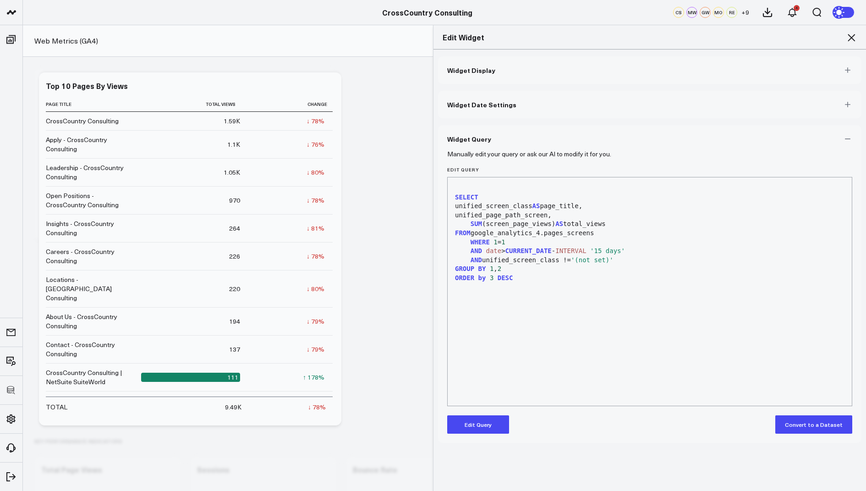
scroll to position [0, 0]
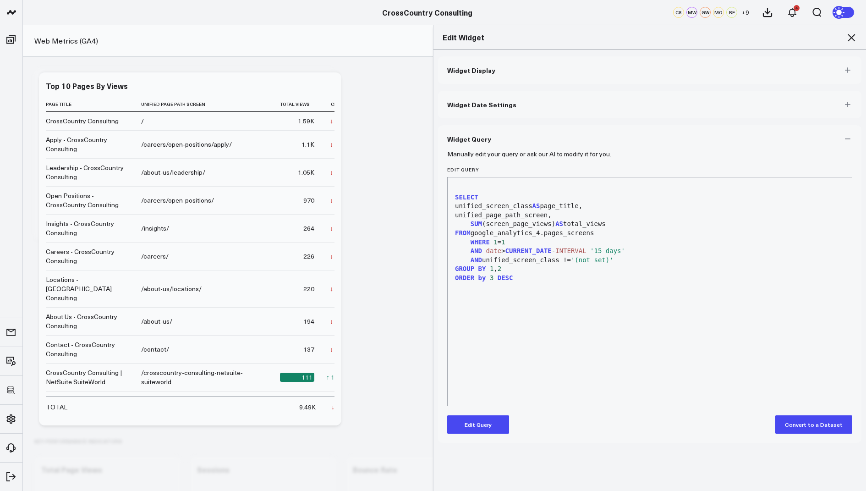
click at [851, 33] on icon at bounding box center [851, 37] width 11 height 11
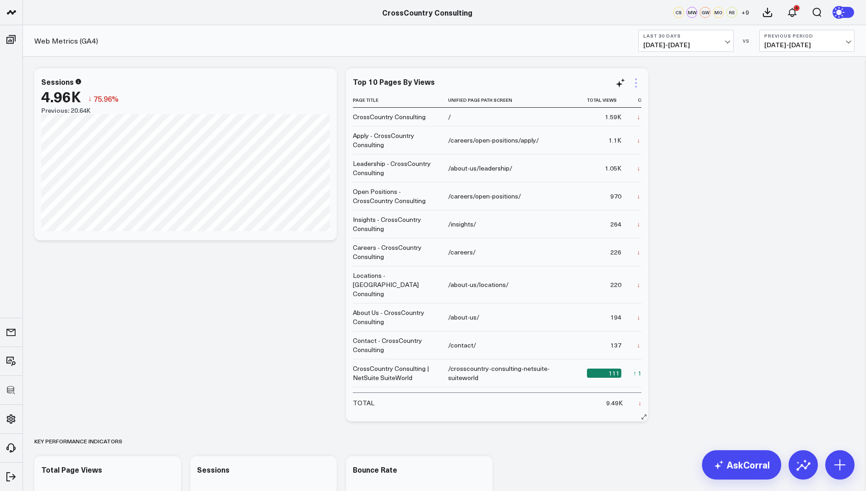
click at [635, 84] on icon at bounding box center [636, 82] width 11 height 11
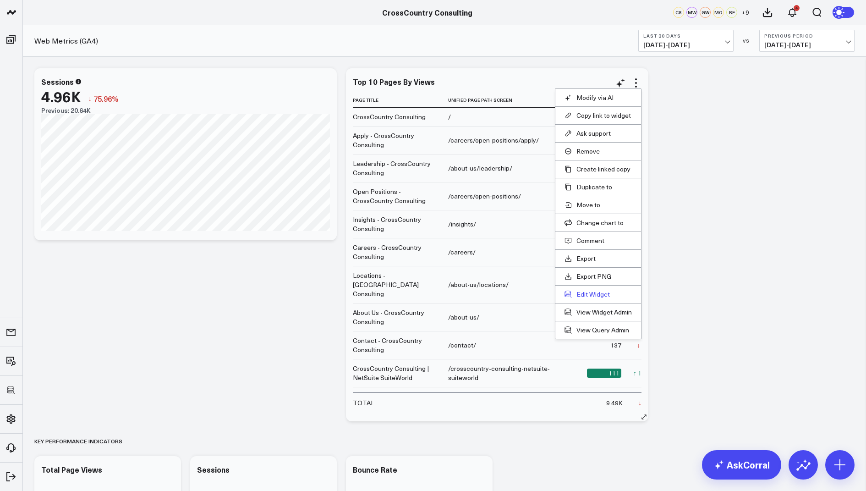
click at [592, 292] on button "Edit Widget" at bounding box center [598, 294] width 67 height 8
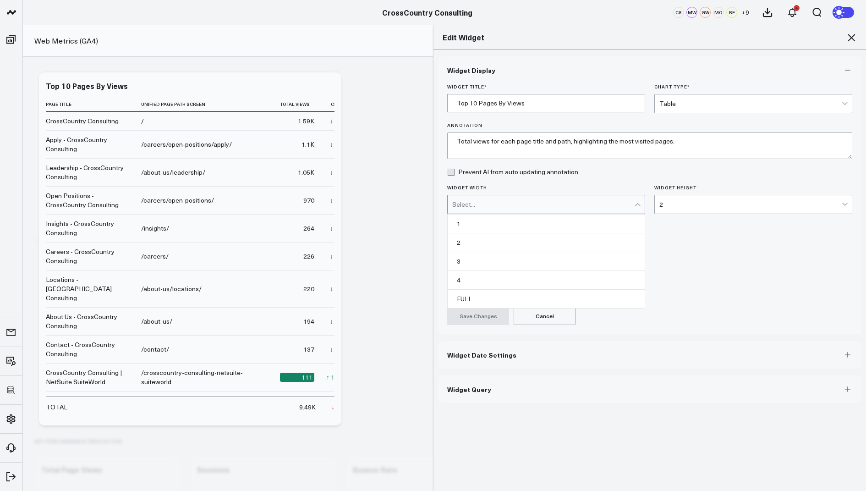
click at [571, 201] on div "Select..." at bounding box center [543, 204] width 182 height 7
click at [694, 248] on form "Widget Title * Top 10 Pages By Views Chart Type * Table Annotation Total views …" at bounding box center [649, 204] width 405 height 241
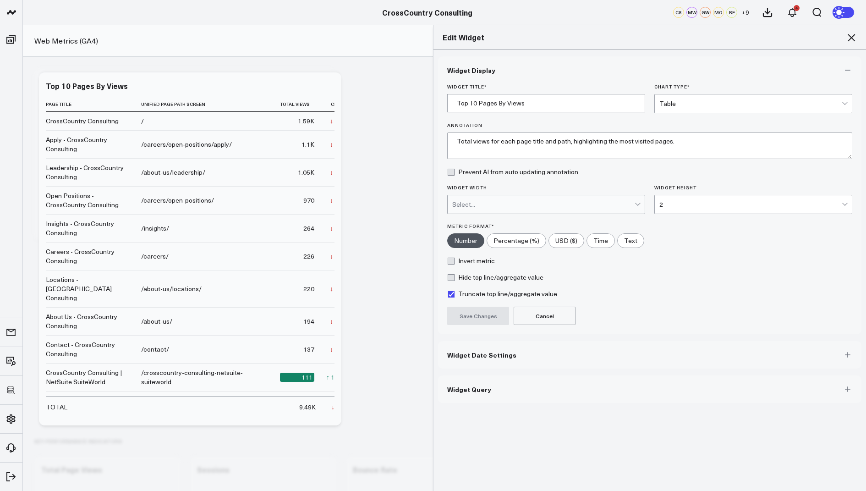
click at [573, 204] on div "Select..." at bounding box center [543, 204] width 182 height 7
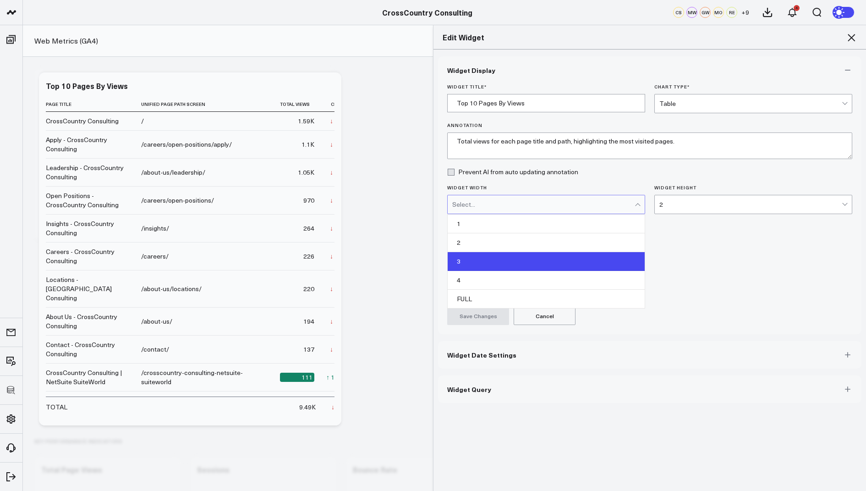
click at [485, 259] on div "3" at bounding box center [546, 261] width 197 height 19
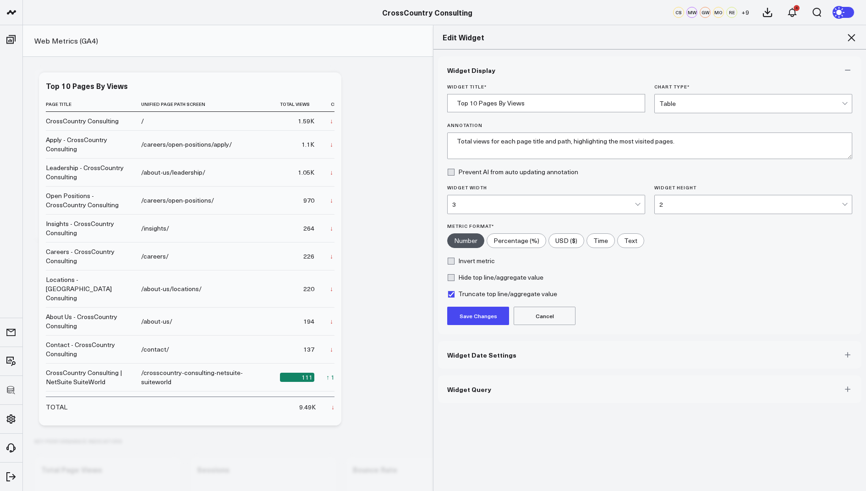
click at [476, 315] on button "Save Changes" at bounding box center [478, 316] width 62 height 18
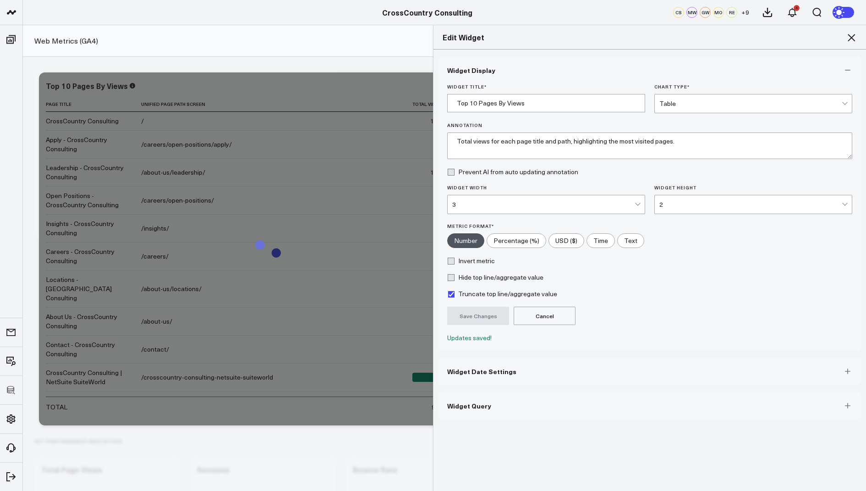
click at [850, 36] on icon at bounding box center [851, 37] width 7 height 7
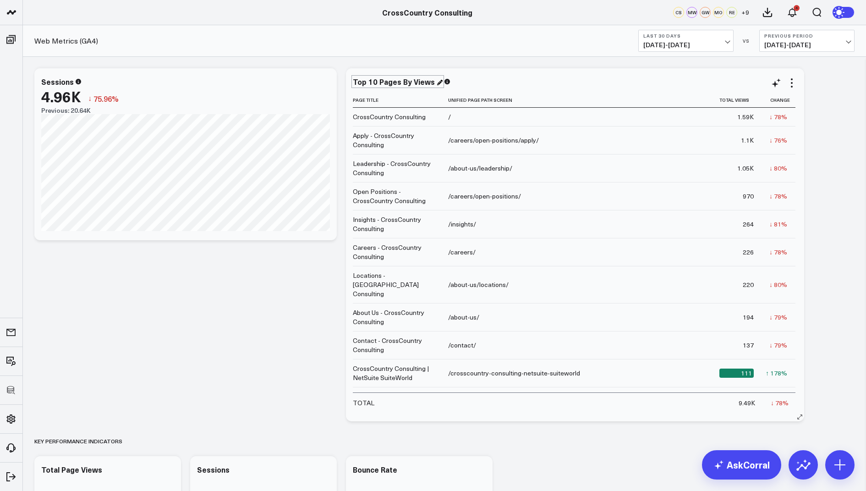
click at [389, 80] on div "Top 10 Pages By Views" at bounding box center [398, 82] width 90 height 10
drag, startPoint x: 380, startPoint y: 80, endPoint x: 352, endPoint y: 83, distance: 27.7
click at [352, 83] on div "Top 10 Pages By Views Page Title Unified Page Path Screen Total Views Change Cr…" at bounding box center [575, 244] width 458 height 353
